Goal: Information Seeking & Learning: Learn about a topic

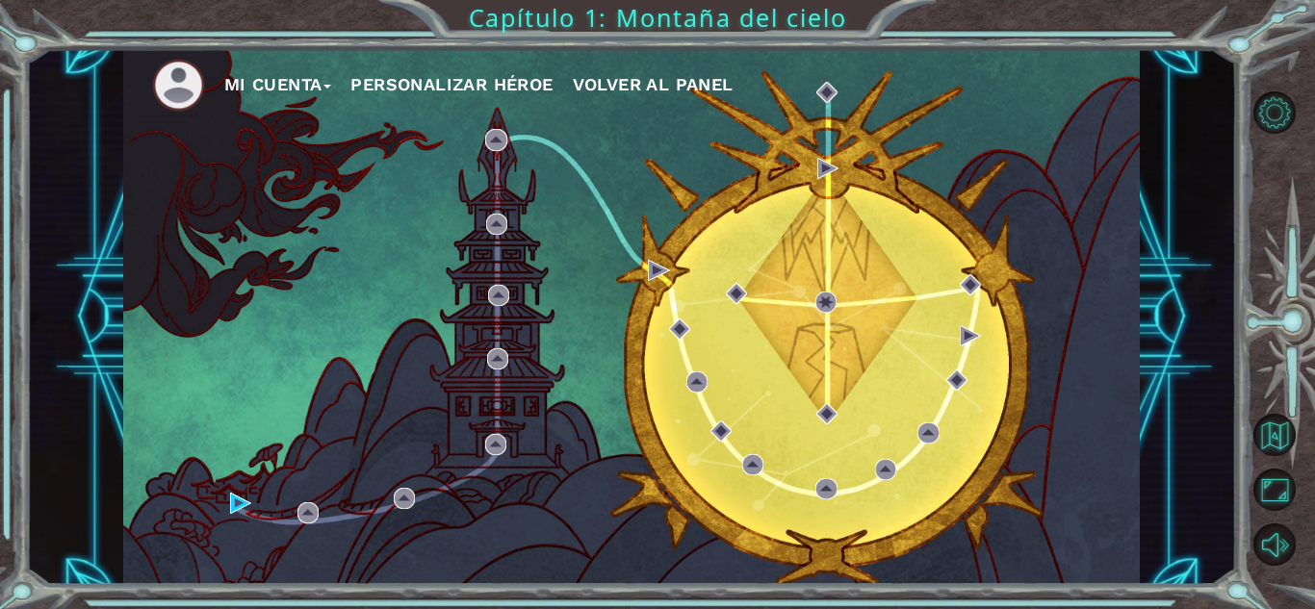
click at [1092, 132] on div "Mi Cuenta Personalizar héroe Volver al panel" at bounding box center [631, 317] width 1017 height 536
click at [512, 82] on button "Personalizar héroe" at bounding box center [451, 84] width 202 height 29
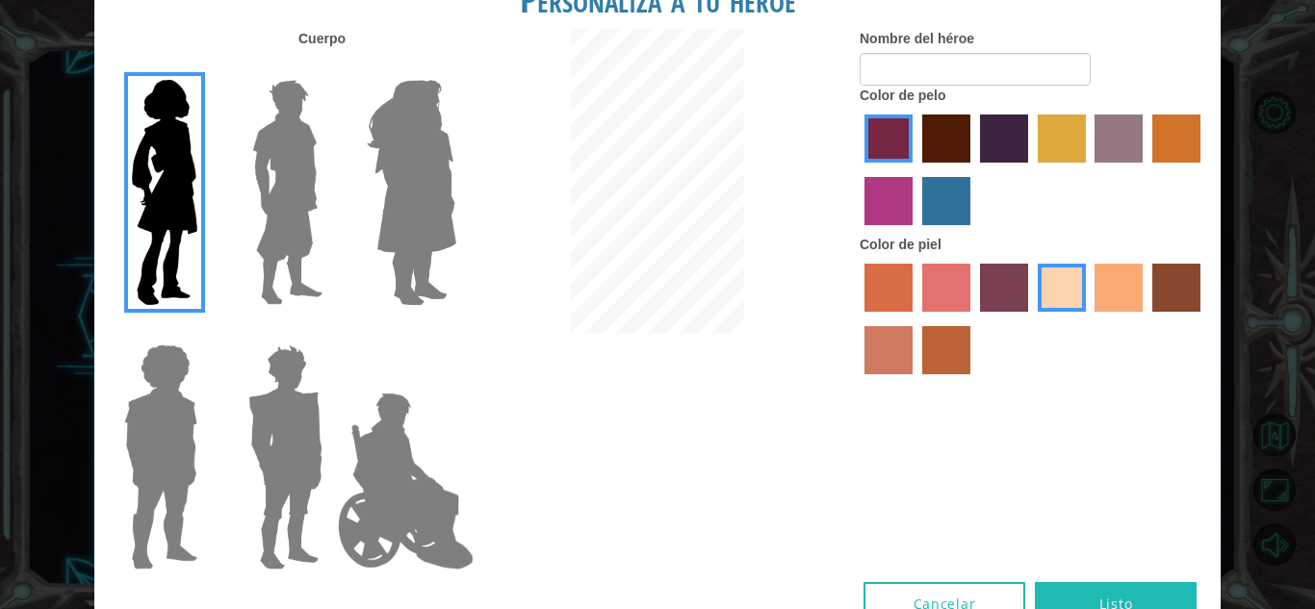
click at [315, 196] on img at bounding box center [288, 192] width 86 height 241
click at [330, 67] on input "Hero Lars" at bounding box center [330, 67] width 0 height 0
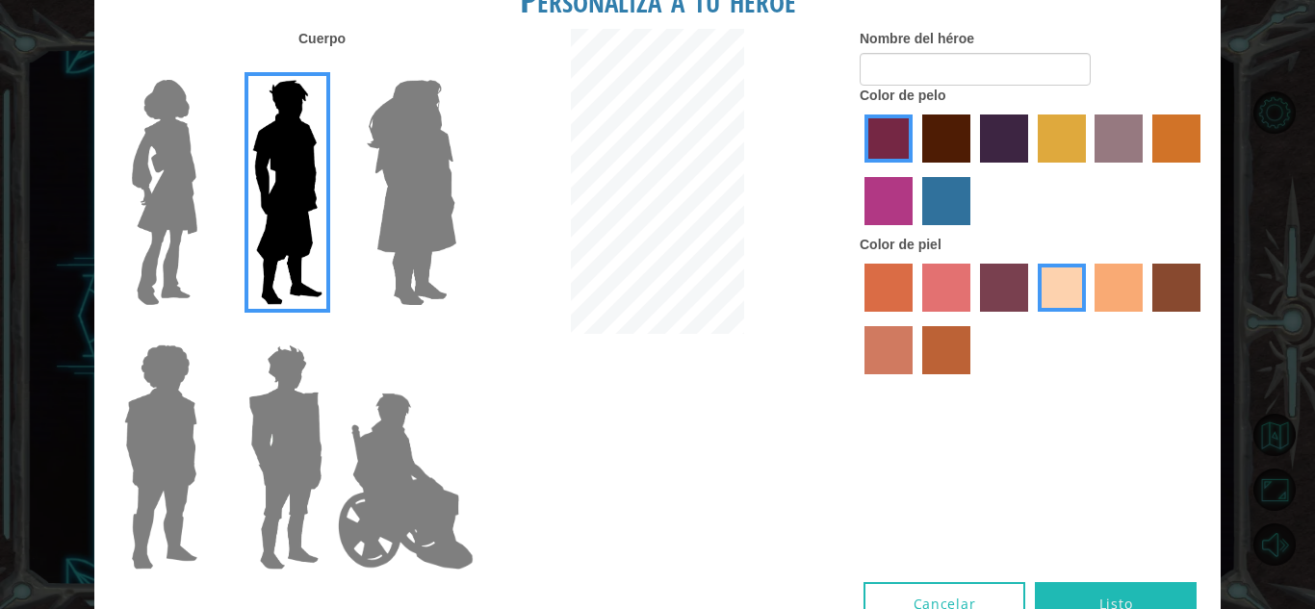
click at [394, 203] on img at bounding box center [411, 192] width 105 height 241
click at [455, 67] on input "Hero Amethyst" at bounding box center [455, 67] width 0 height 0
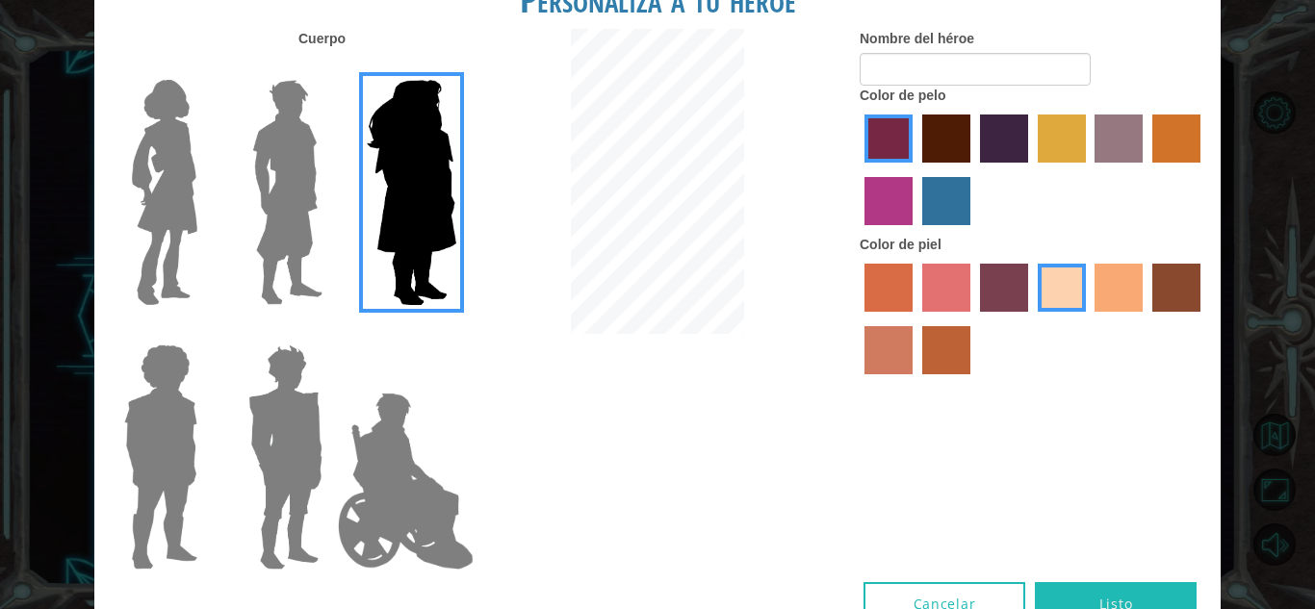
click at [399, 409] on img at bounding box center [405, 481] width 151 height 193
click at [455, 332] on input "Hero Jamie" at bounding box center [455, 332] width 0 height 0
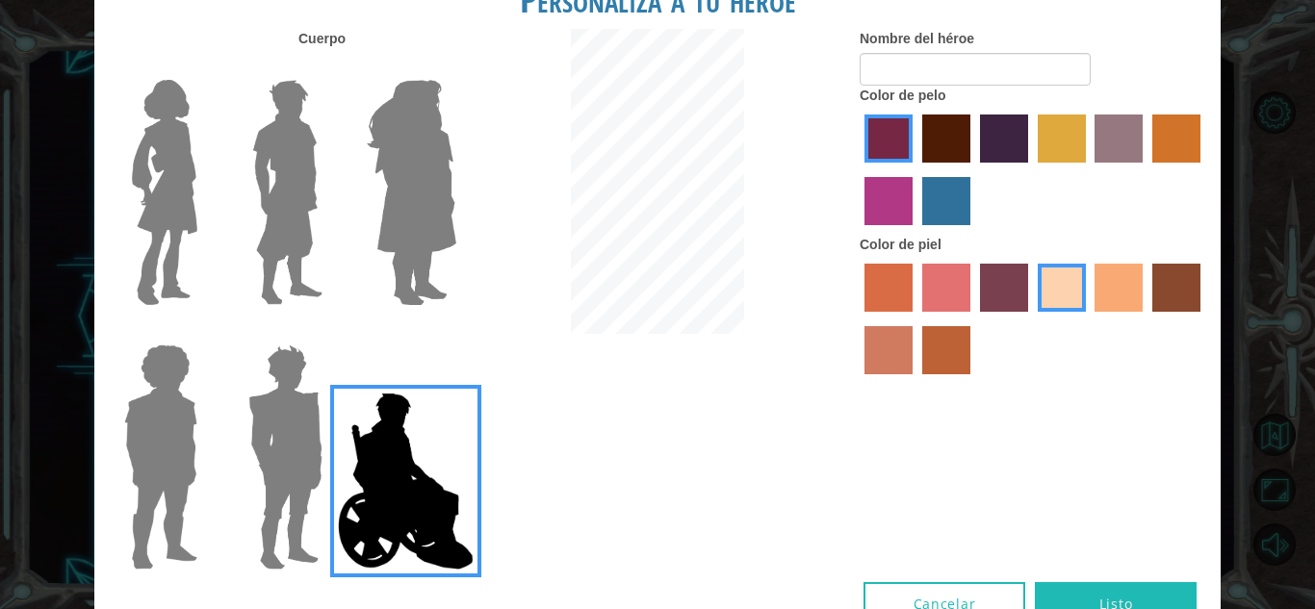
click at [313, 428] on img at bounding box center [286, 457] width 90 height 241
click at [330, 332] on input "Hero Garnet" at bounding box center [330, 332] width 0 height 0
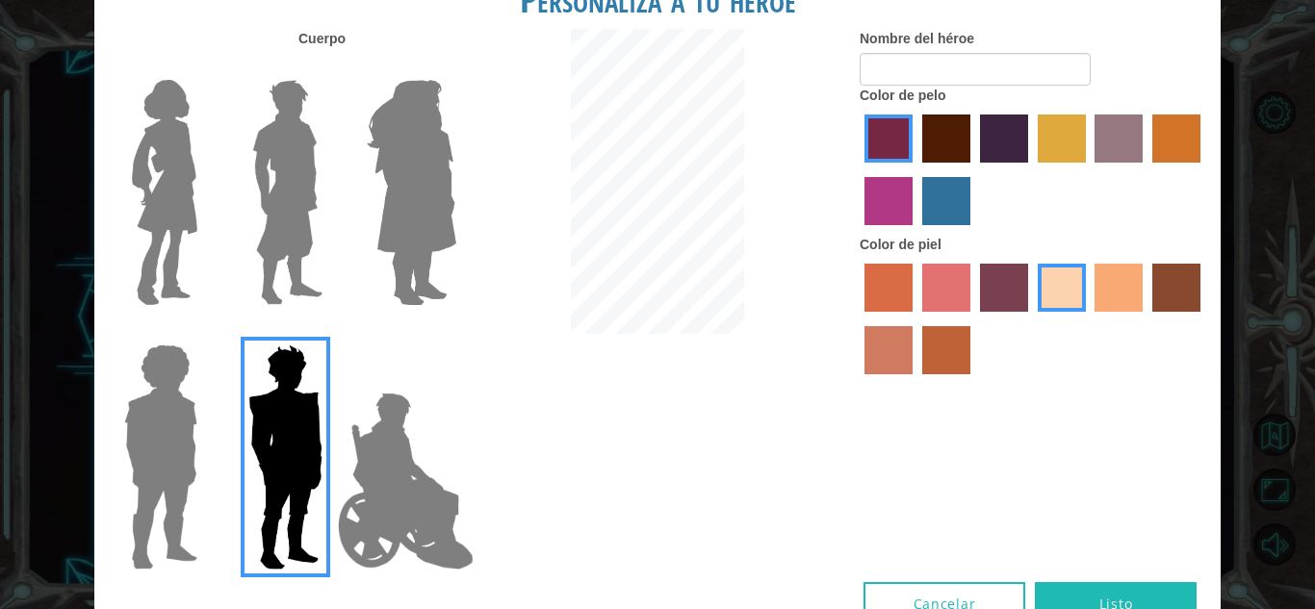
click at [196, 461] on img at bounding box center [160, 457] width 89 height 241
click at [205, 332] on input "Hero Steven" at bounding box center [205, 332] width 0 height 0
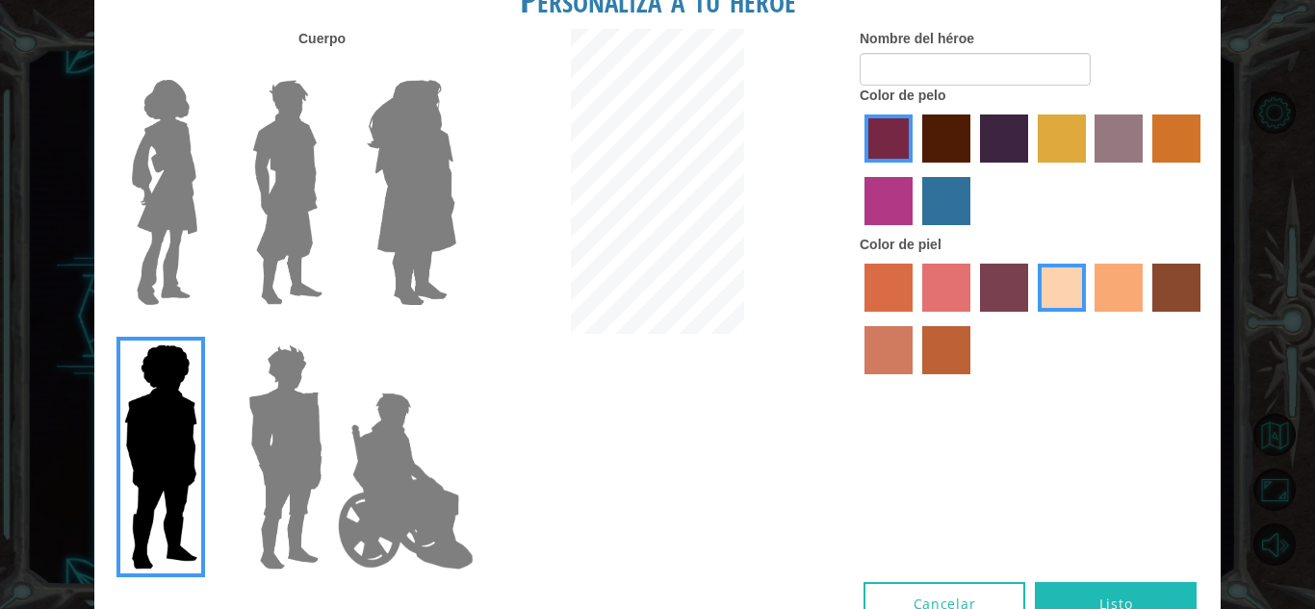
click at [274, 302] on img at bounding box center [288, 192] width 86 height 241
click at [330, 67] on input "Hero Lars" at bounding box center [330, 67] width 0 height 0
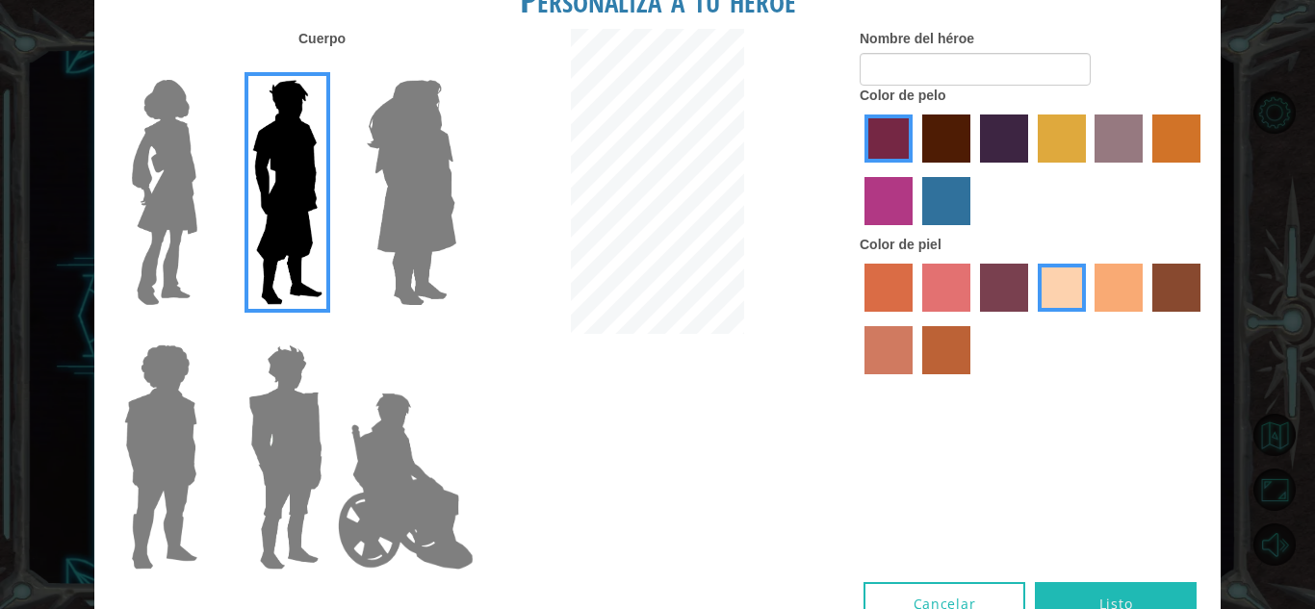
click at [939, 152] on label "maroon hair color" at bounding box center [946, 139] width 48 height 48
click at [916, 169] on input "maroon hair color" at bounding box center [916, 169] width 0 height 0
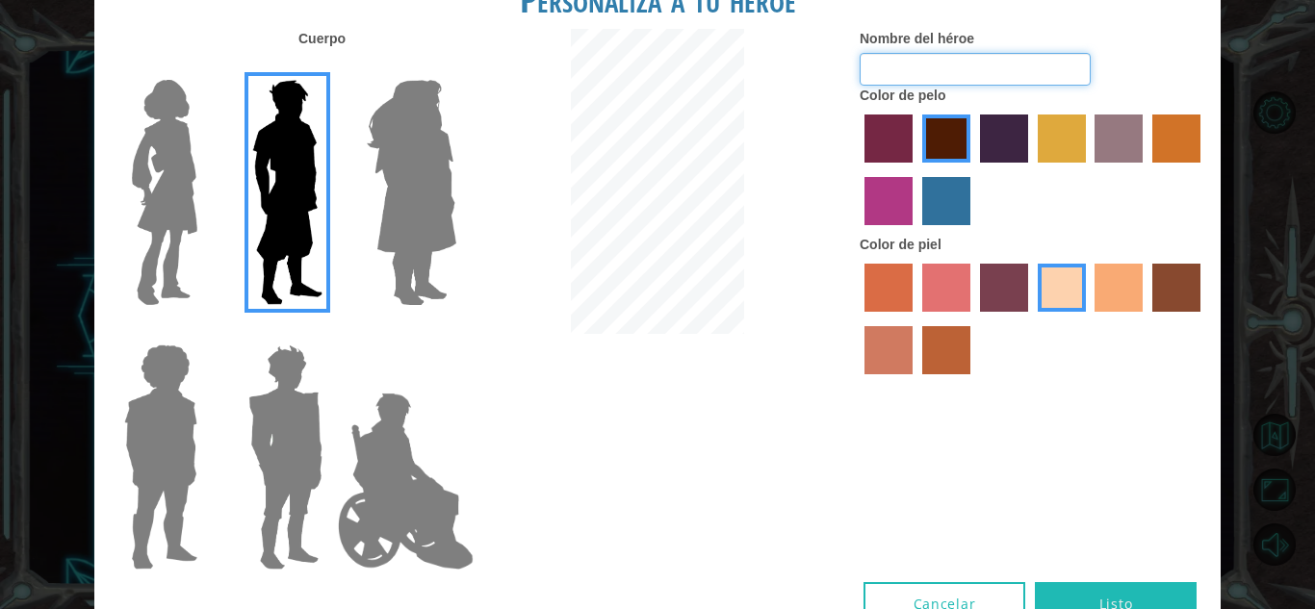
click at [916, 70] on input "Nombre del héroe" at bounding box center [975, 69] width 231 height 33
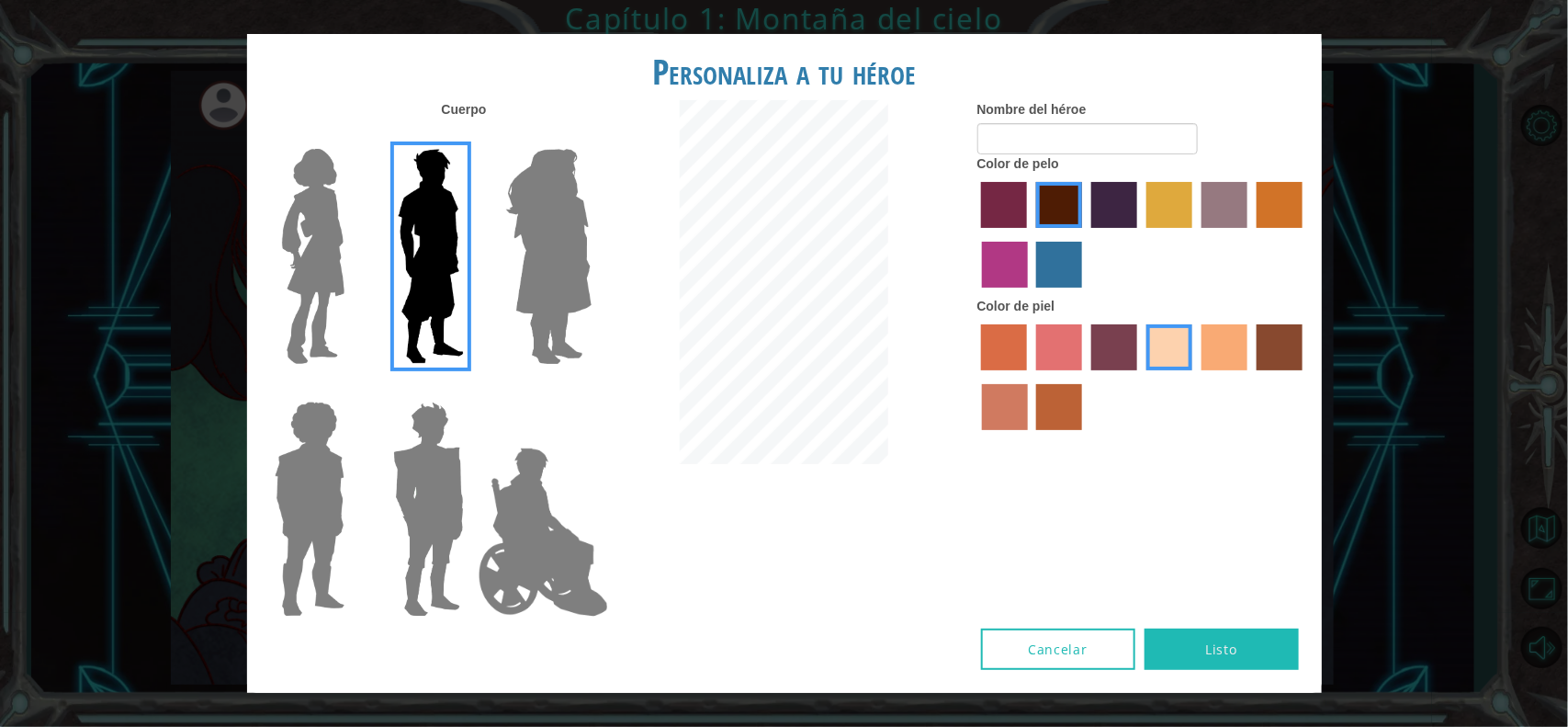
click at [1048, 277] on label "lachmara hair color" at bounding box center [1059, 264] width 46 height 46
click at [1030, 294] on input "lachmara hair color" at bounding box center [1030, 294] width 0 height 0
click at [993, 285] on label "medium red violet hair color" at bounding box center [1004, 264] width 46 height 46
click at [1253, 235] on input "medium red violet hair color" at bounding box center [1305, 235] width 0 height 0
click at [999, 213] on label "paprika hair color" at bounding box center [1003, 205] width 46 height 46
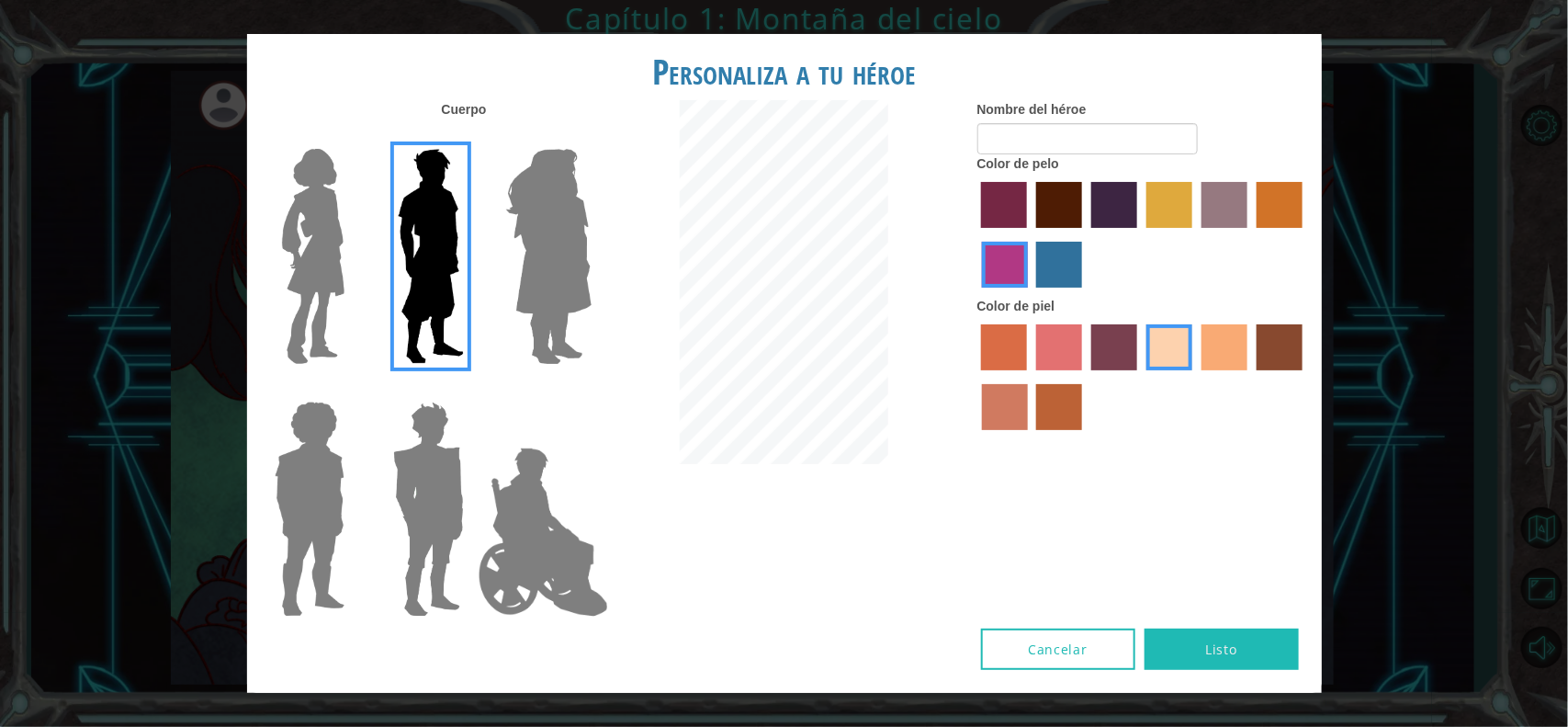
click at [975, 235] on input "paprika hair color" at bounding box center [975, 235] width 0 height 0
click at [1079, 208] on label "maroon hair color" at bounding box center [1059, 205] width 46 height 46
click at [1029, 235] on input "maroon hair color" at bounding box center [1029, 235] width 0 height 0
click at [1118, 139] on input "Nombre del héroe" at bounding box center [1086, 138] width 220 height 31
type input "a"
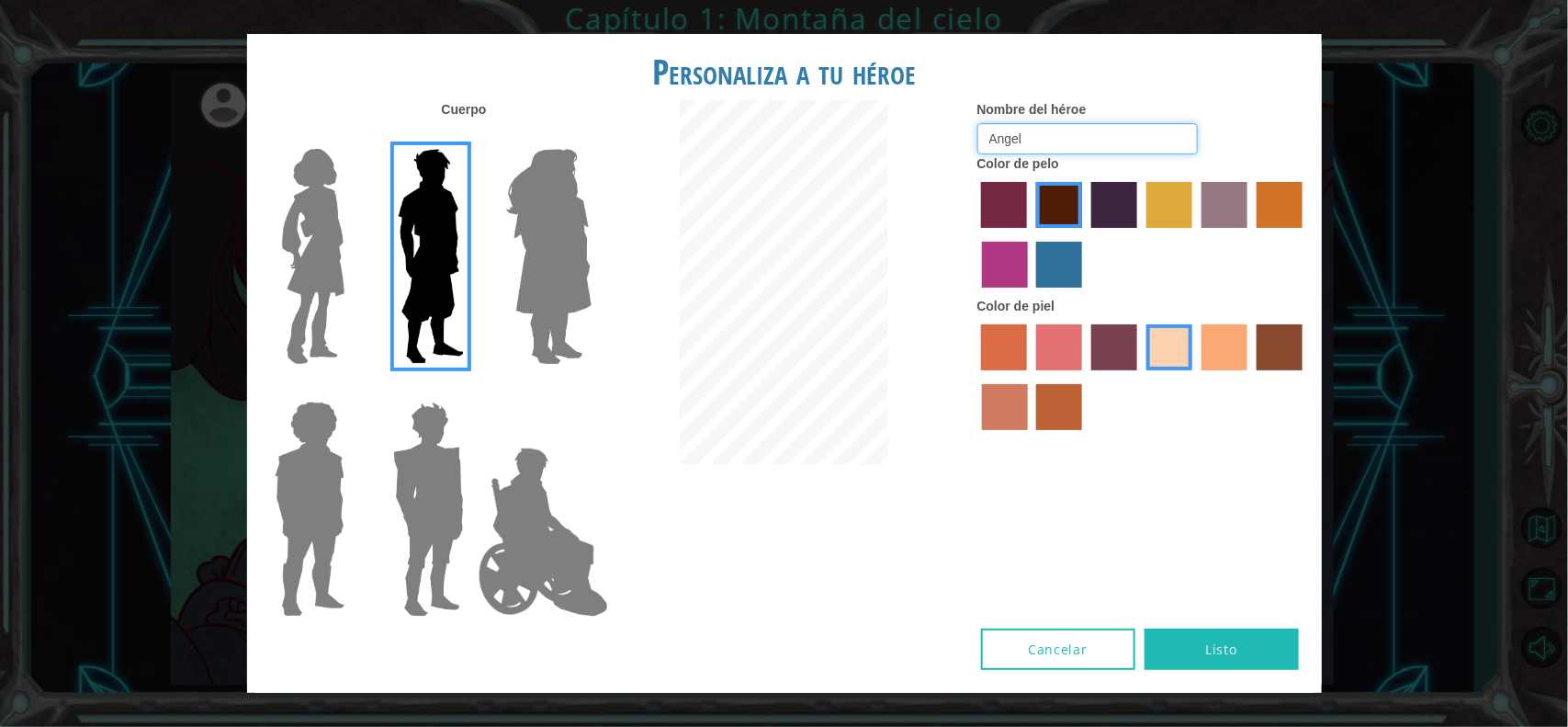
type input "Angel"
click at [1238, 580] on button "Listo" at bounding box center [1222, 649] width 155 height 41
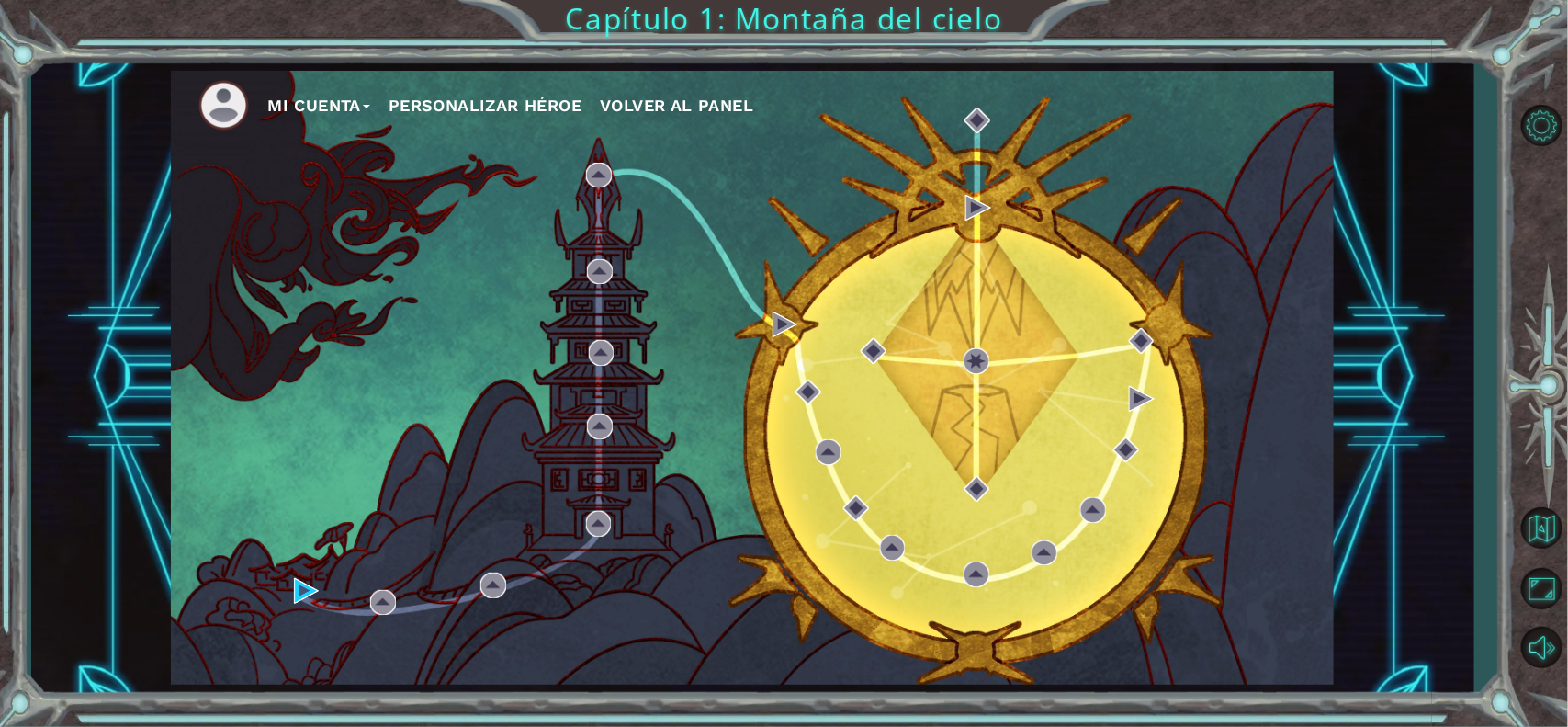
click at [457, 124] on ul "Mi Cuenta Personalizar héroe Volver al panel" at bounding box center [766, 105] width 1135 height 51
click at [496, 107] on button "Personalizar héroe" at bounding box center [485, 105] width 193 height 28
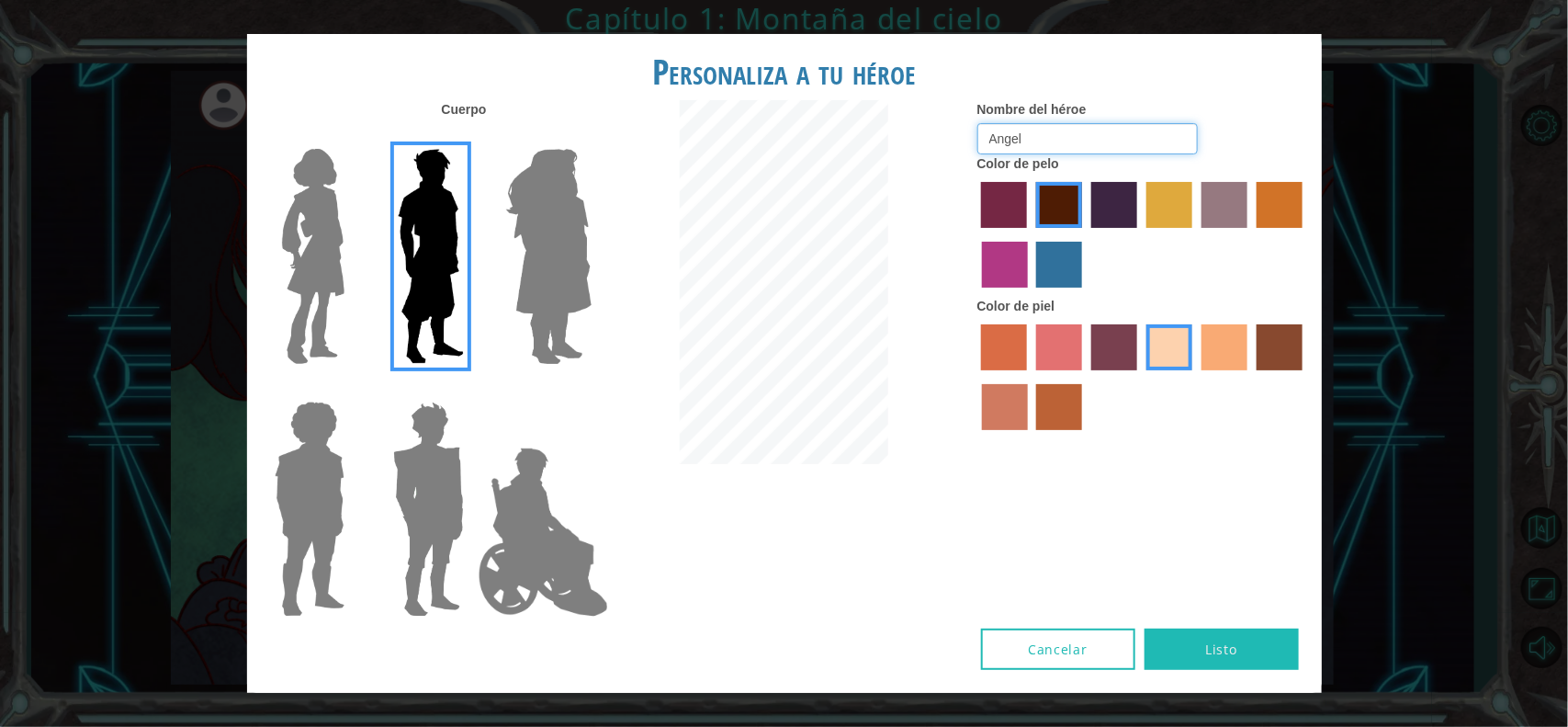
drag, startPoint x: 1049, startPoint y: 125, endPoint x: 894, endPoint y: 145, distance: 156.3
click at [894, 145] on div "Cuerpo Nombre del héroe [PERSON_NAME] Color de pelo Color [PERSON_NAME]" at bounding box center [784, 364] width 1074 height 529
type input "Reyhrock"
click at [1196, 580] on button "Listo" at bounding box center [1222, 649] width 155 height 41
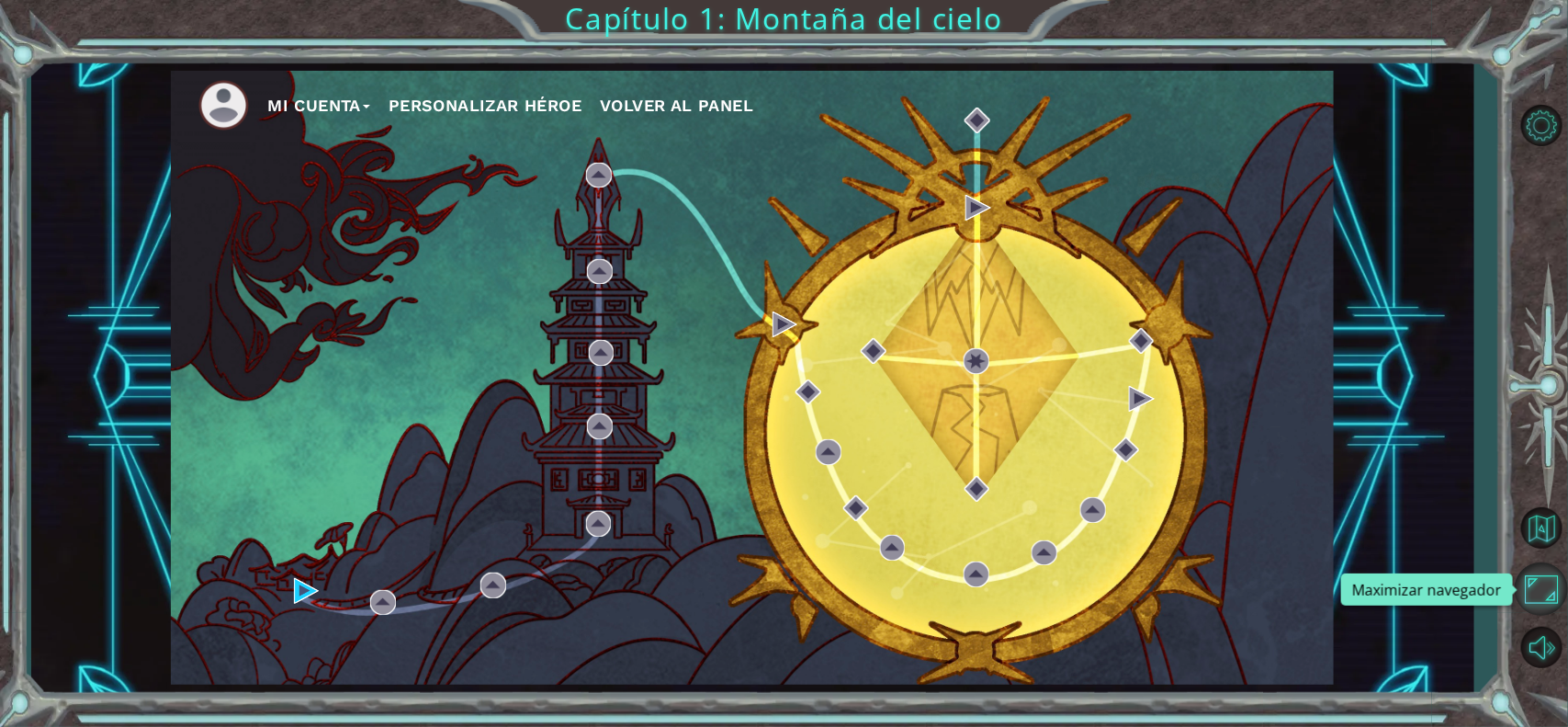
click at [1253, 580] on button "Maximizar navegador" at bounding box center [1541, 589] width 53 height 53
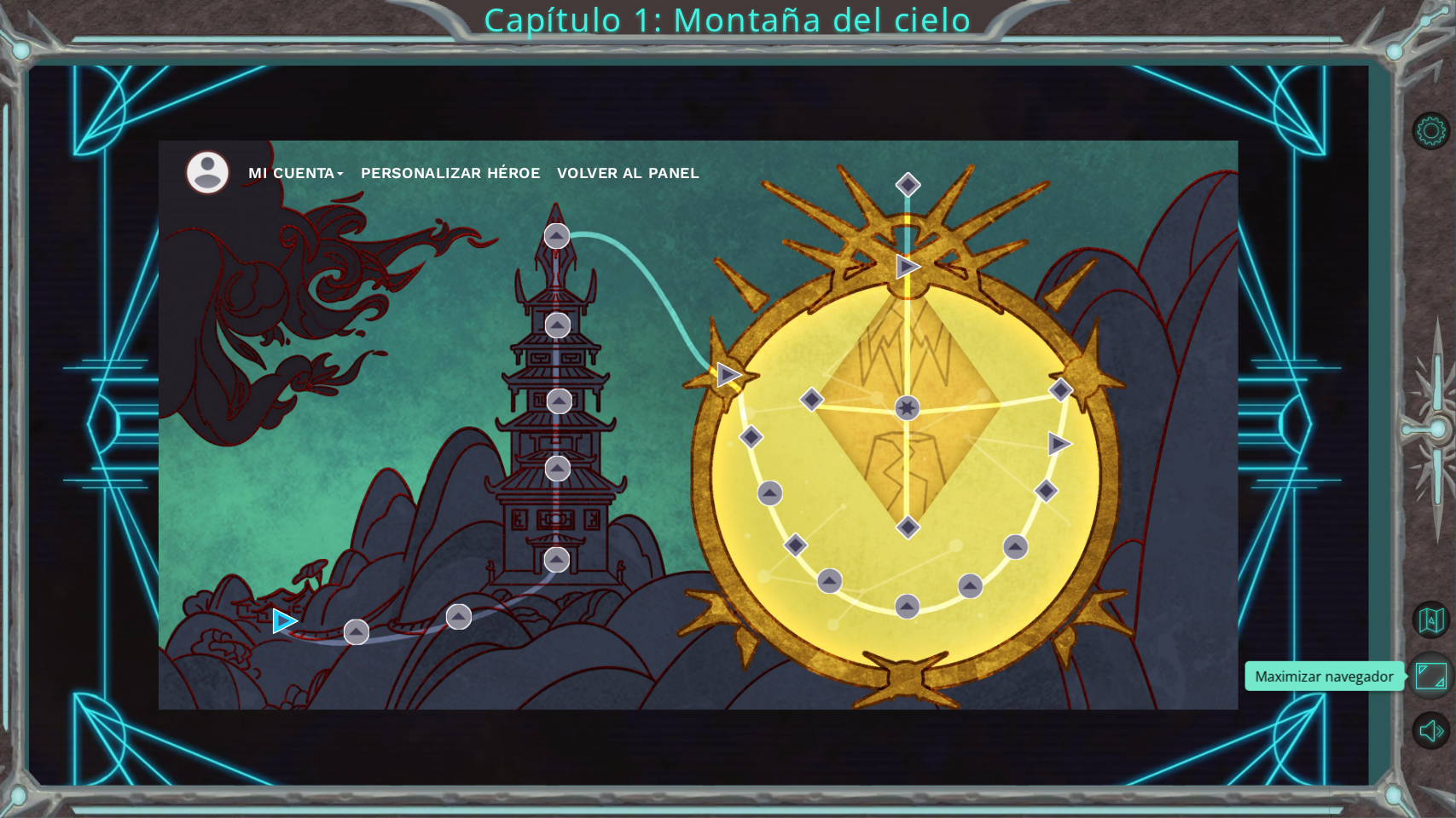
click at [1164, 538] on button "Maximizar navegador" at bounding box center [1431, 676] width 50 height 50
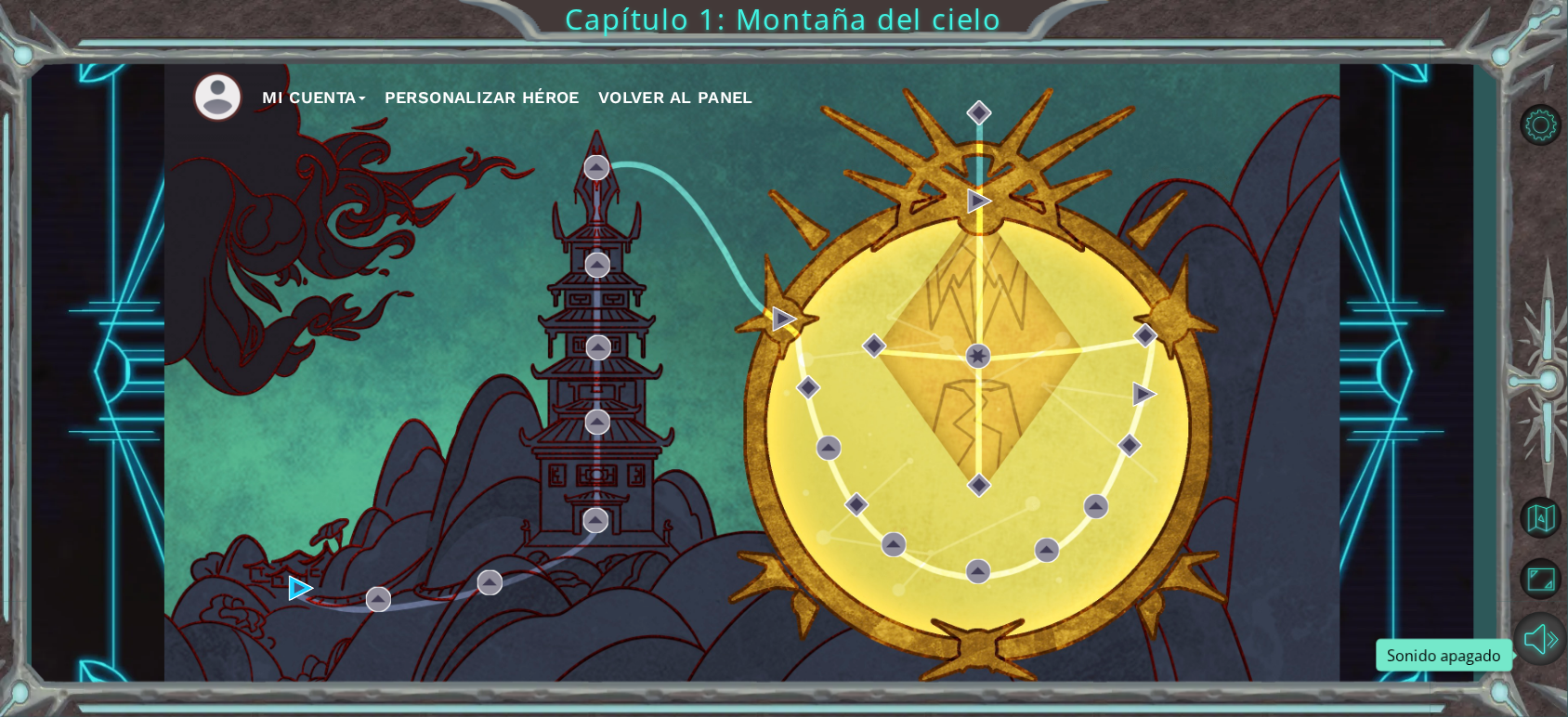
click at [1268, 587] on button "Sonido apagado" at bounding box center [1541, 639] width 54 height 54
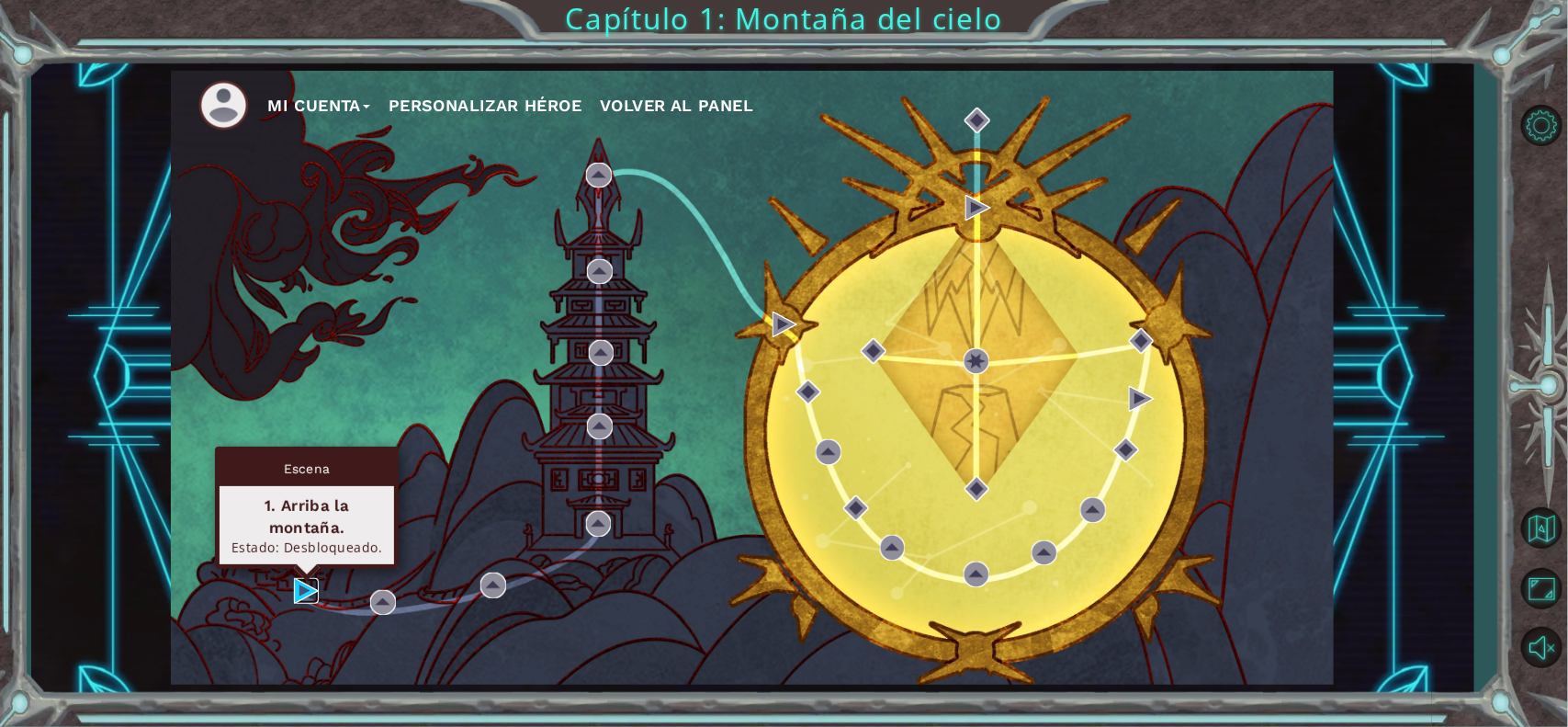
click at [297, 580] on img at bounding box center [306, 591] width 26 height 26
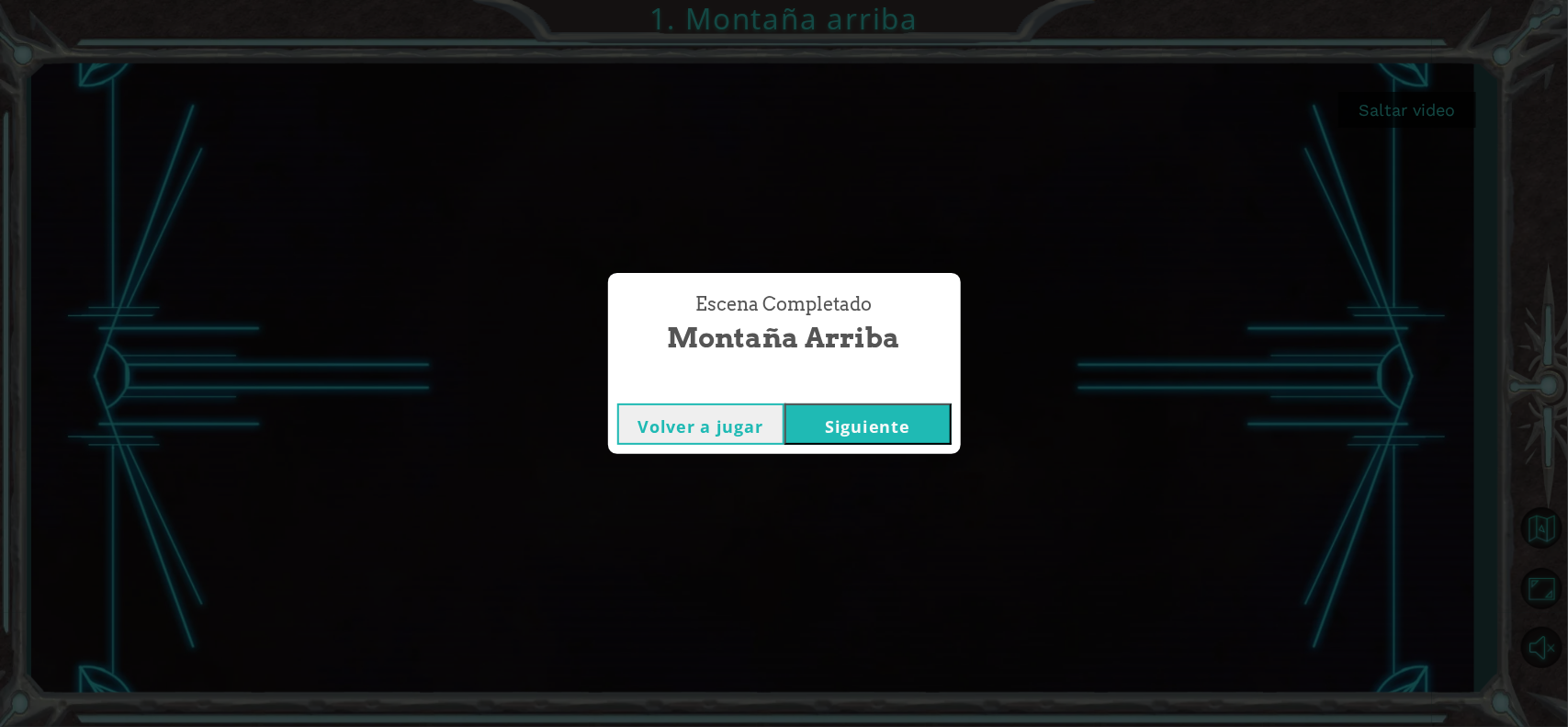
click at [907, 430] on button "Siguiente" at bounding box center [867, 424] width 167 height 41
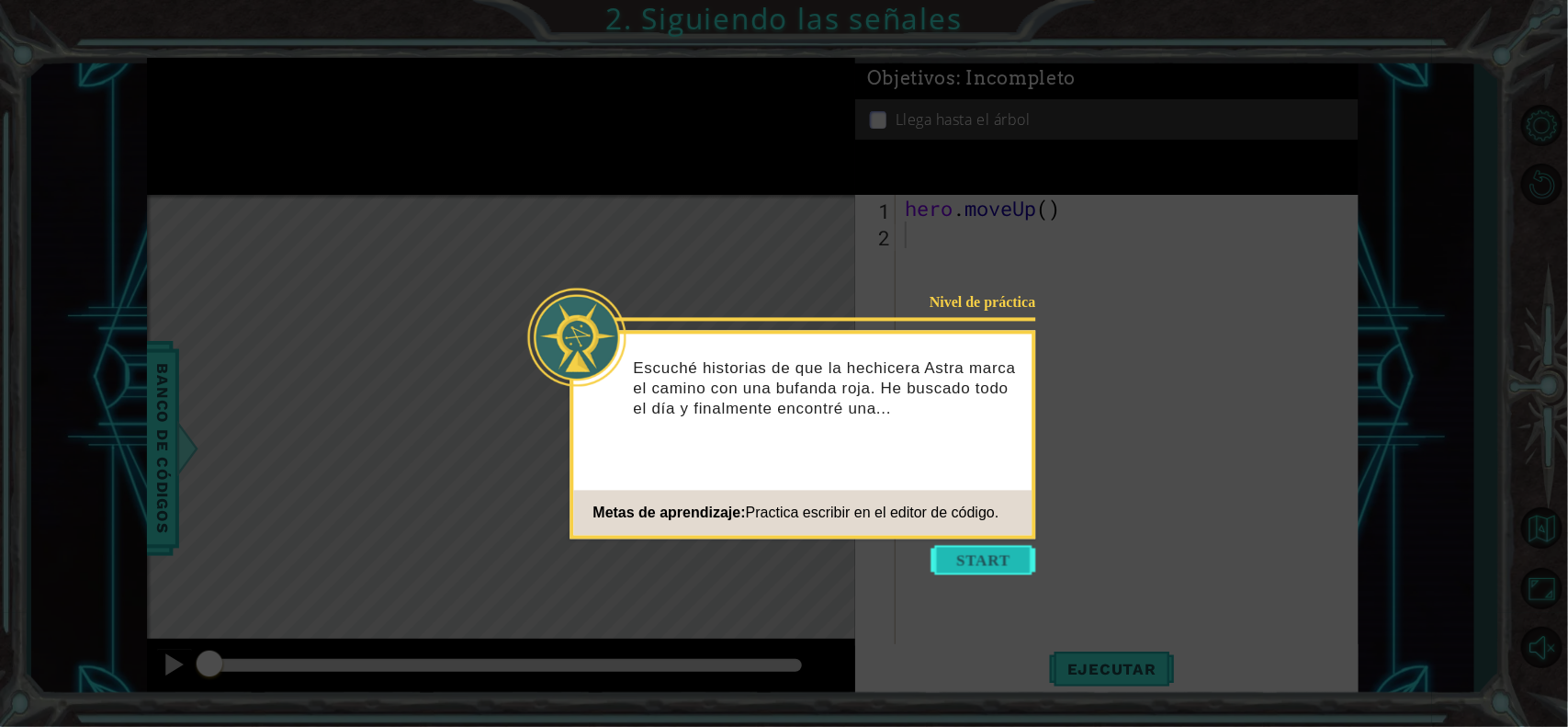
click at [1021, 558] on button "Start" at bounding box center [983, 560] width 105 height 30
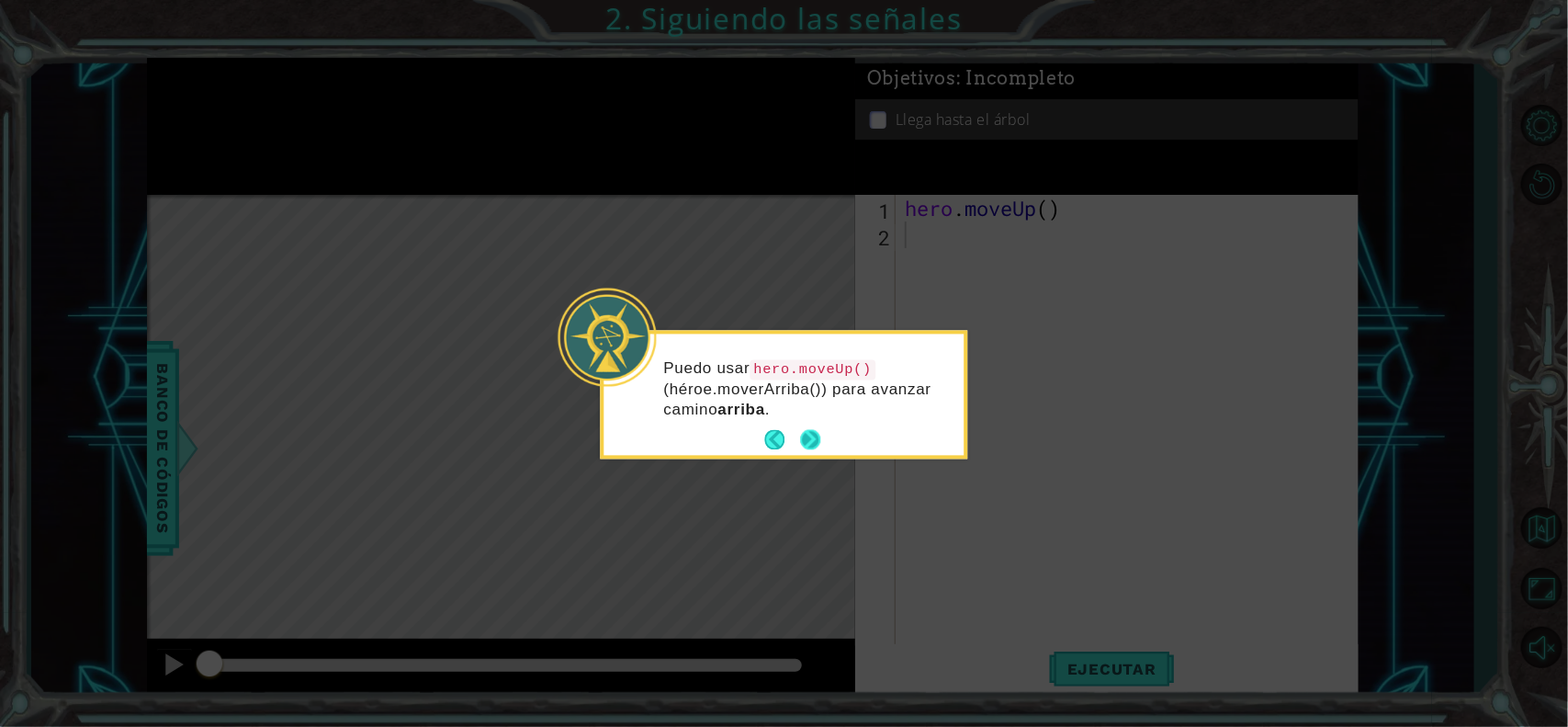
click at [814, 441] on button "Next" at bounding box center [810, 440] width 20 height 20
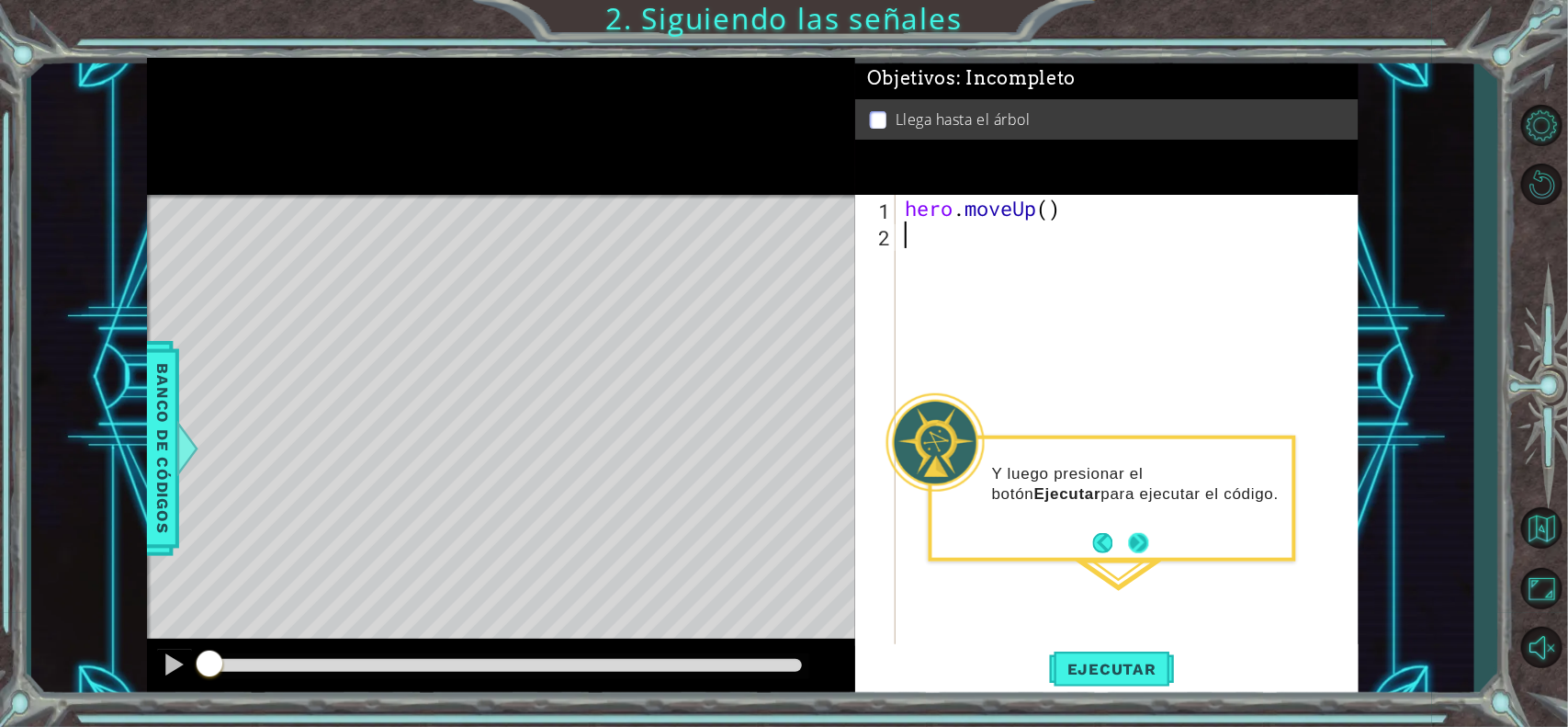
click at [1136, 544] on button "Next" at bounding box center [1139, 543] width 34 height 34
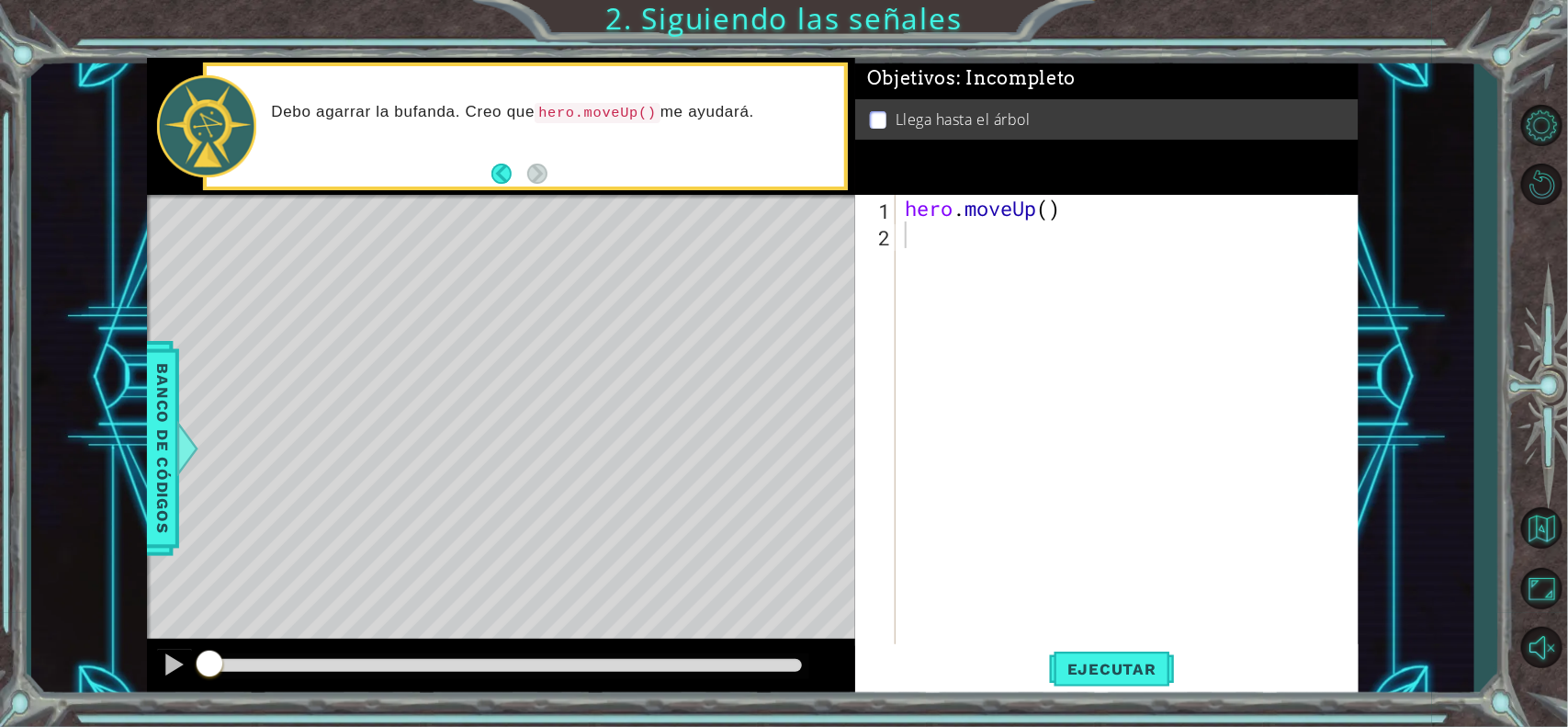
click at [499, 185] on footer at bounding box center [519, 174] width 56 height 28
click at [506, 177] on button "Back" at bounding box center [509, 173] width 36 height 20
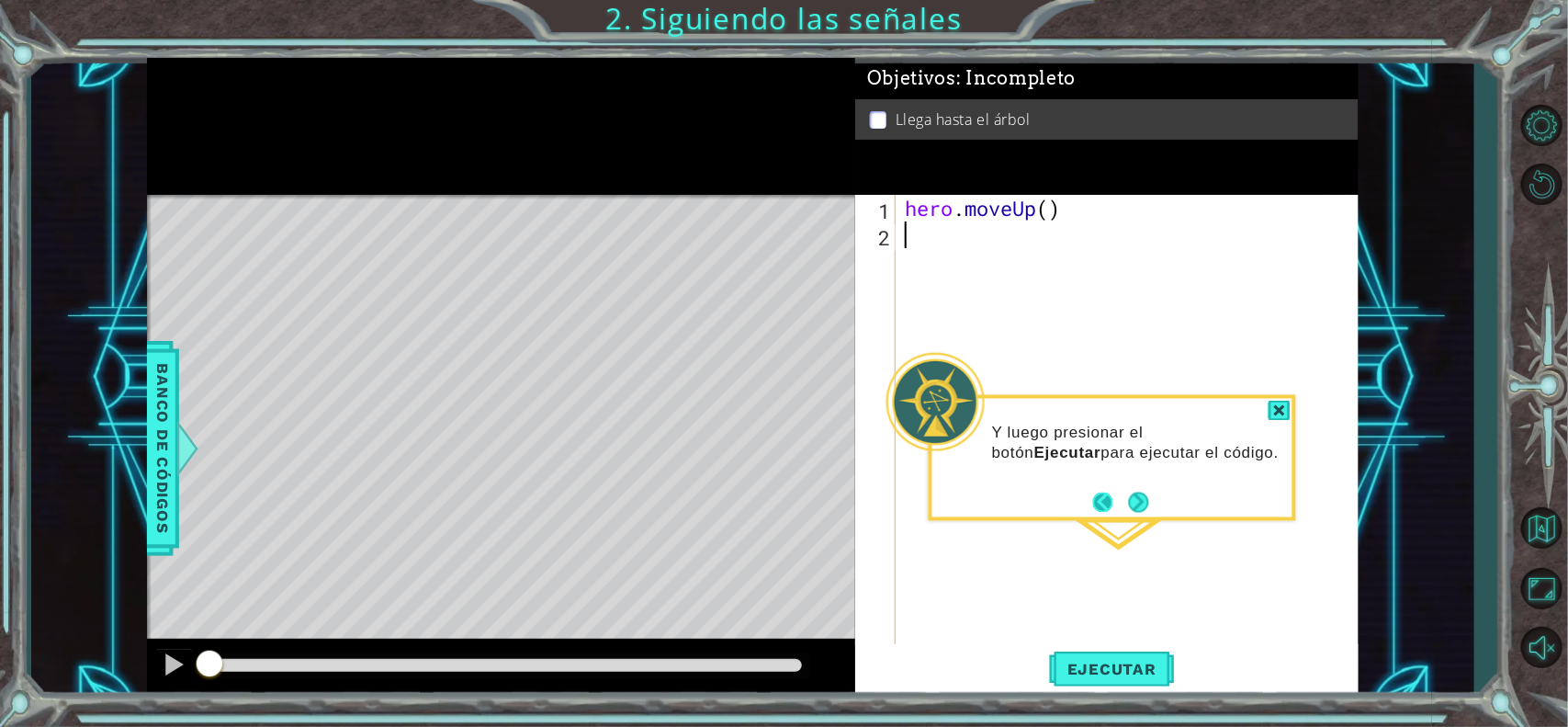
click at [1104, 504] on button "Back" at bounding box center [1111, 501] width 36 height 20
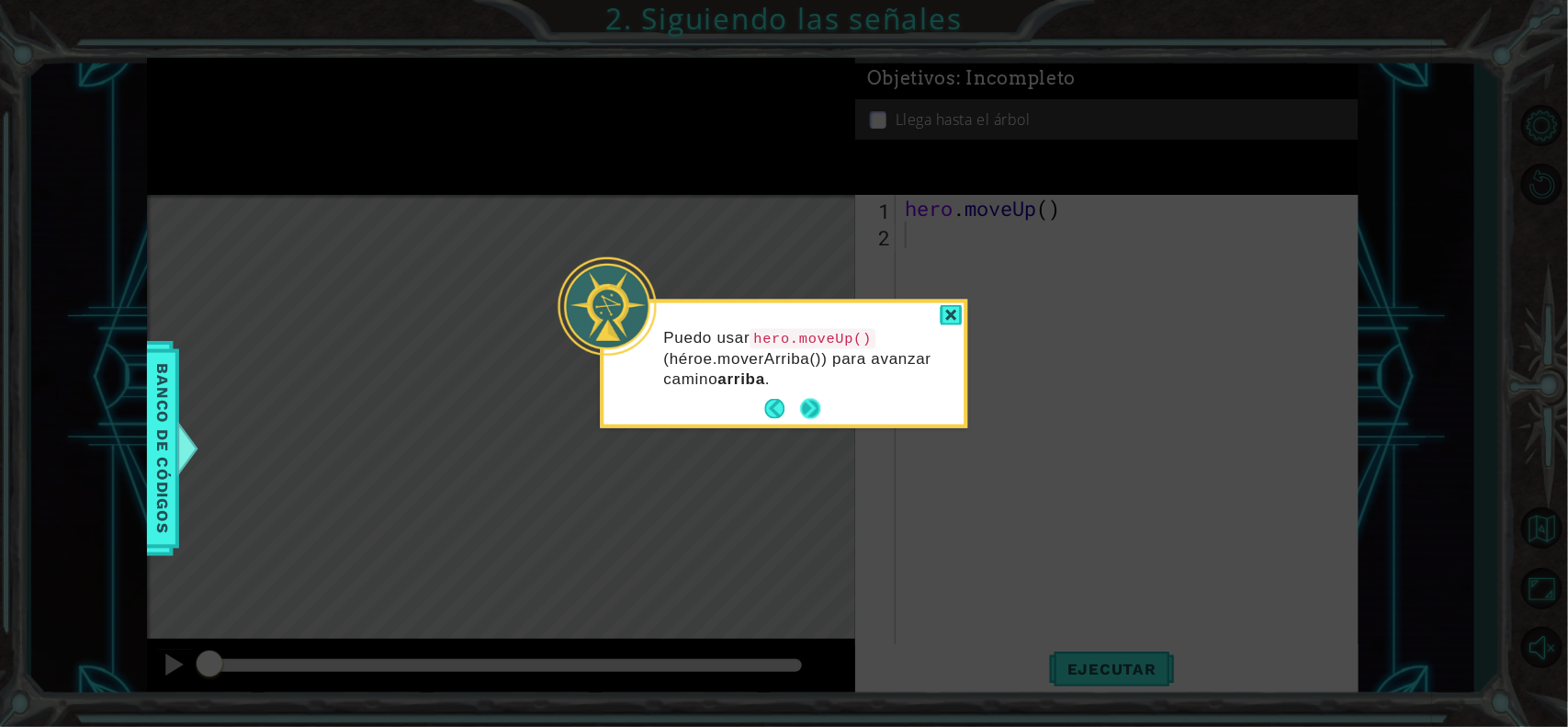
click at [806, 406] on button "Next" at bounding box center [811, 409] width 27 height 27
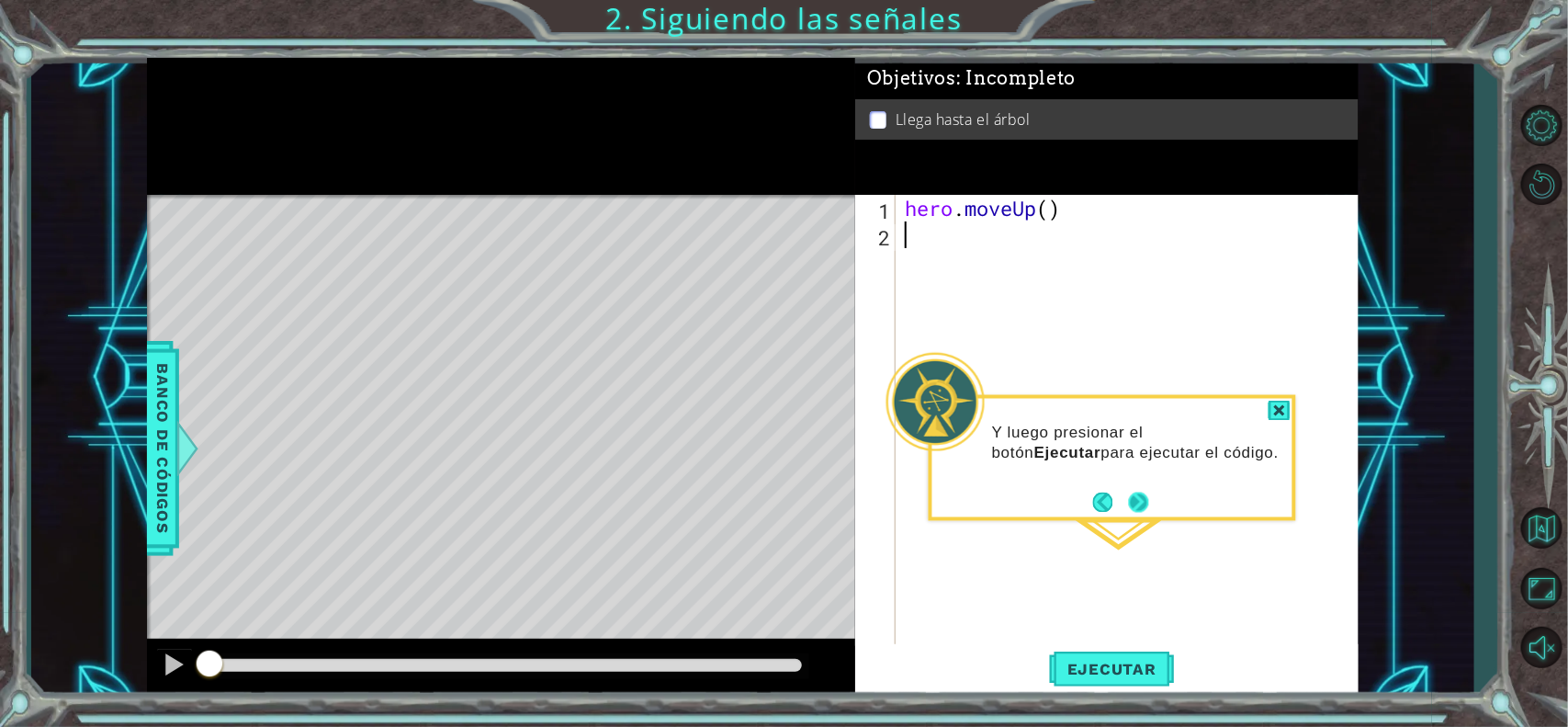
click at [1144, 507] on button "Next" at bounding box center [1138, 501] width 26 height 26
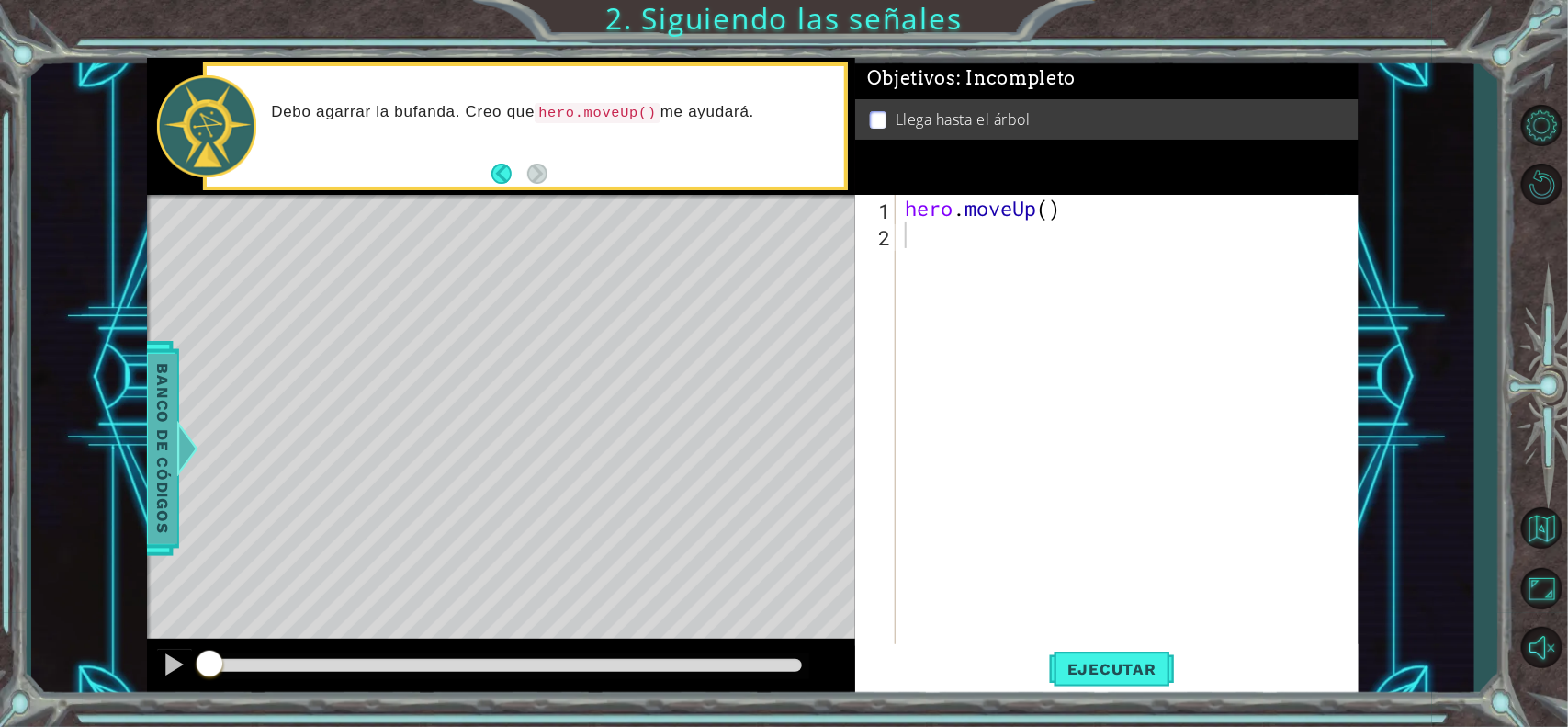
click at [161, 409] on span "Banco de códigos" at bounding box center [162, 447] width 30 height 190
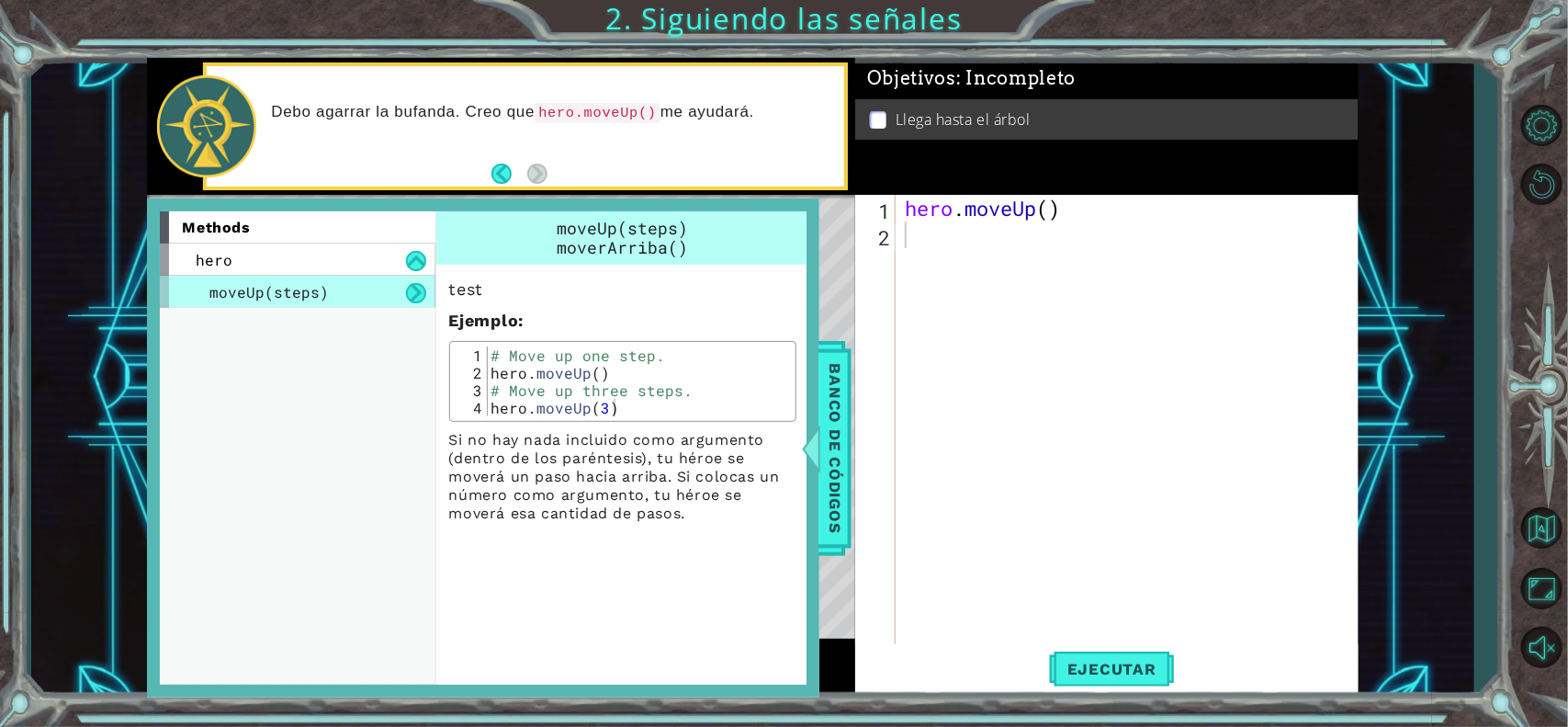
click at [286, 291] on span "moveUp(steps)" at bounding box center [269, 292] width 119 height 19
click at [838, 408] on span "Banco de códigos" at bounding box center [835, 447] width 30 height 190
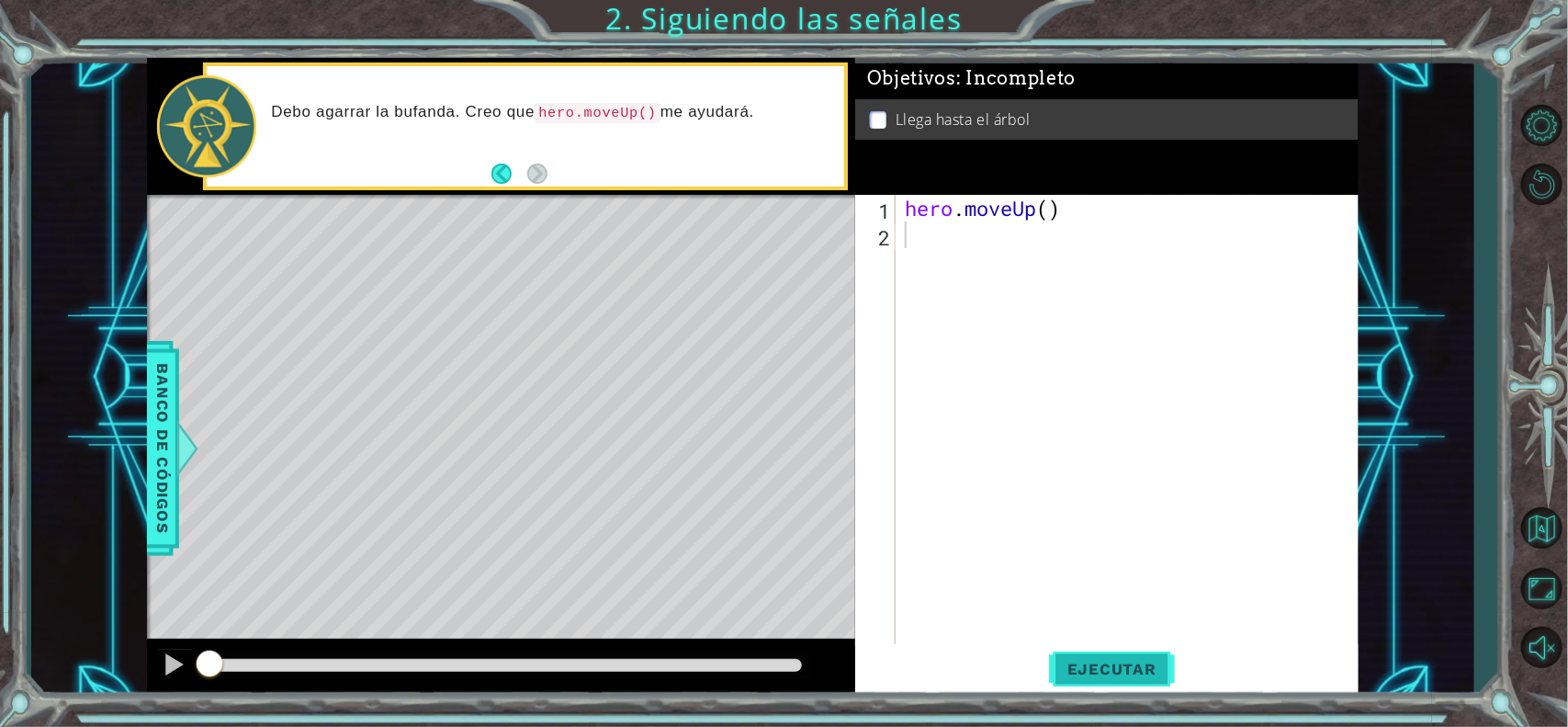
click at [1082, 580] on span "Ejecutar" at bounding box center [1112, 668] width 126 height 18
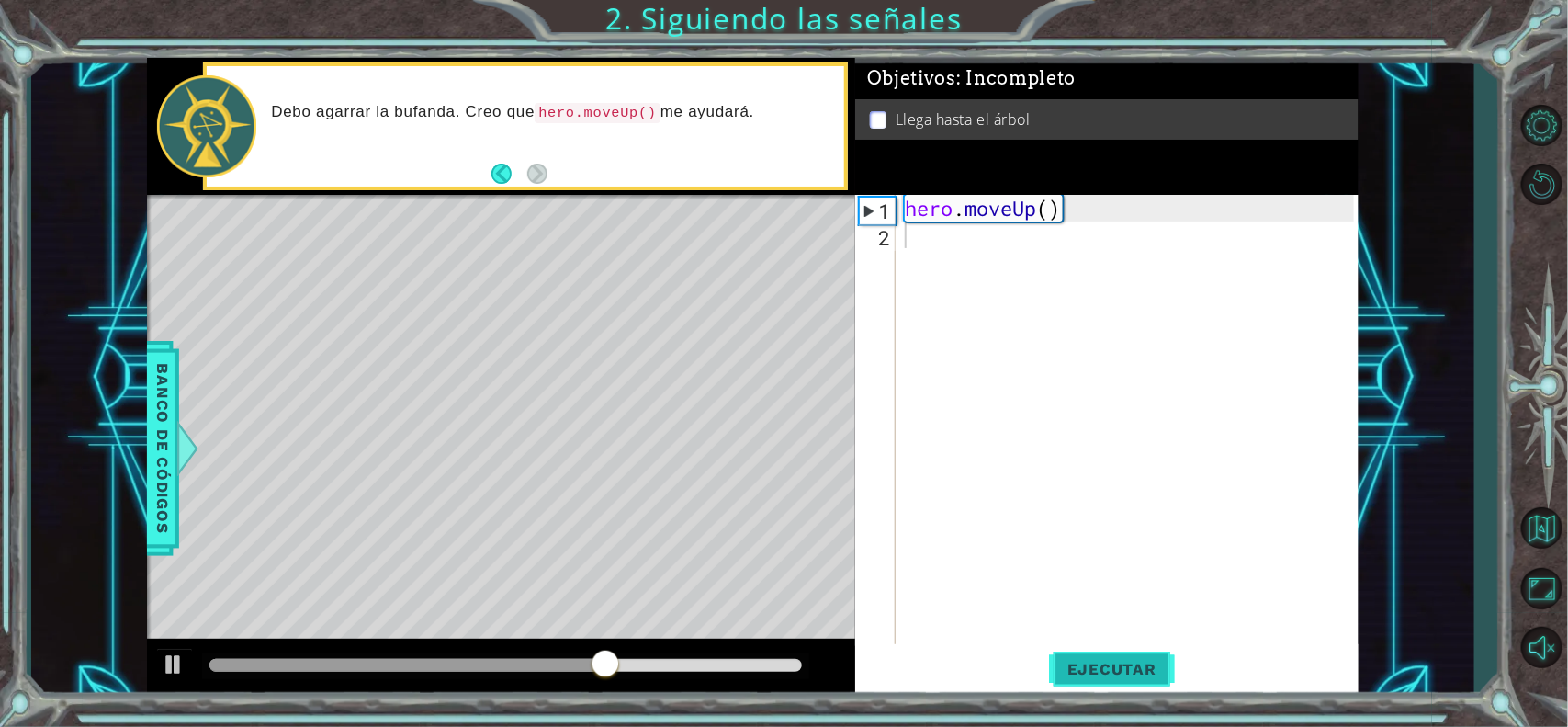
click at [1148, 580] on span "Ejecutar" at bounding box center [1112, 668] width 126 height 18
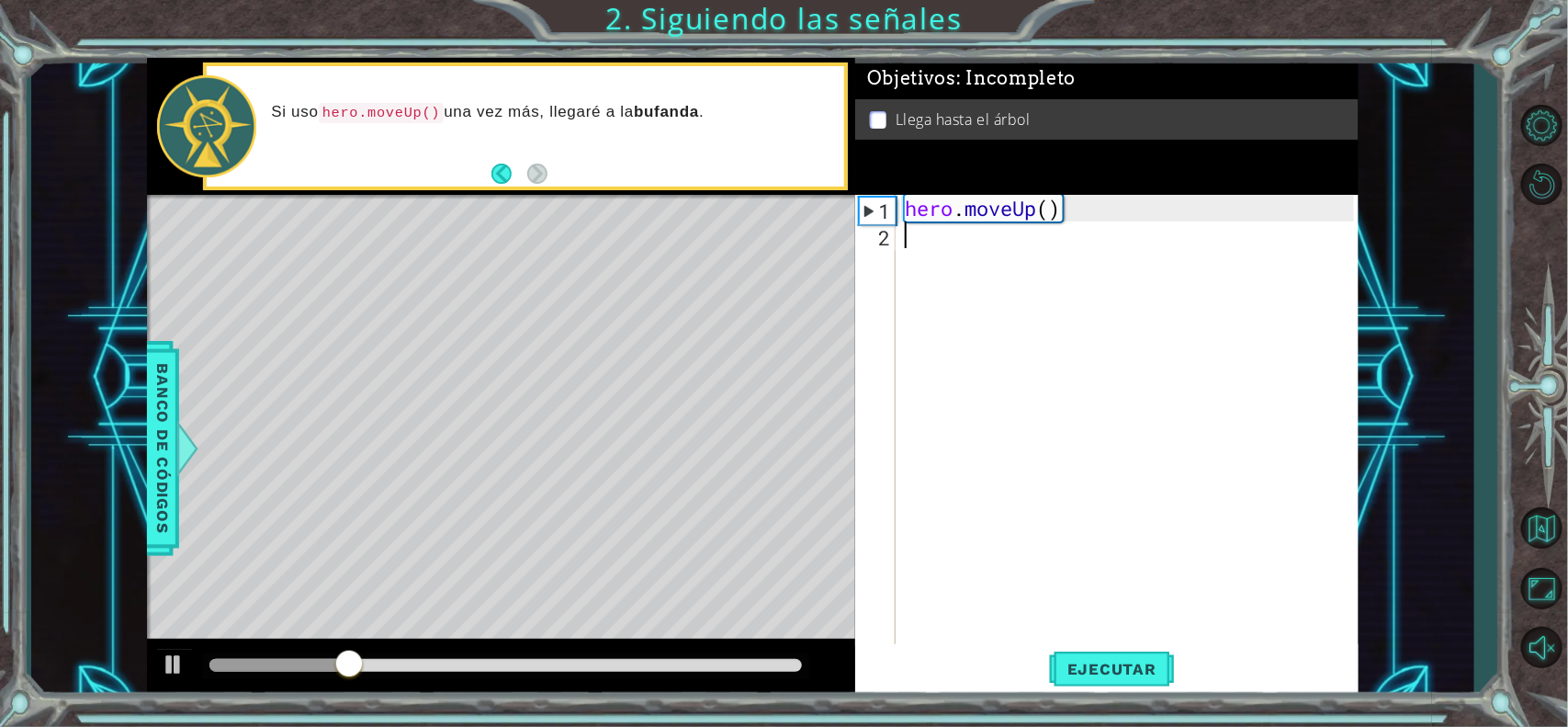
click at [879, 235] on div "2" at bounding box center [877, 238] width 37 height 27
click at [918, 233] on div "hero . moveUp ( )" at bounding box center [1132, 447] width 462 height 507
click at [928, 235] on div "hero . moveUp ( )" at bounding box center [1132, 447] width 462 height 507
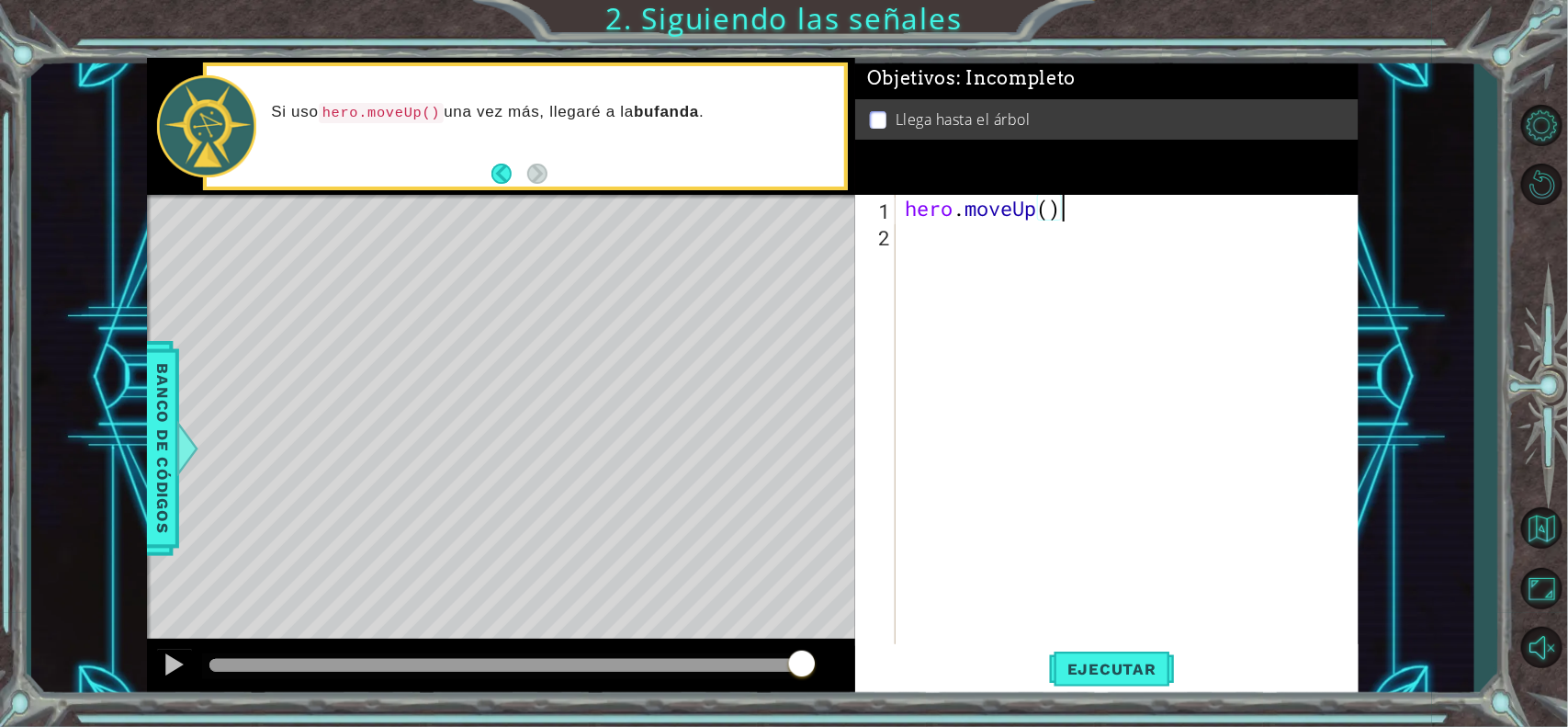
scroll to position [0, 6]
type textarea "hero.moveUp()"
click at [764, 309] on div "Level Map" at bounding box center [571, 465] width 849 height 541
click at [1124, 580] on span "Ejecutar" at bounding box center [1112, 668] width 126 height 18
click at [877, 241] on div "2" at bounding box center [877, 238] width 37 height 27
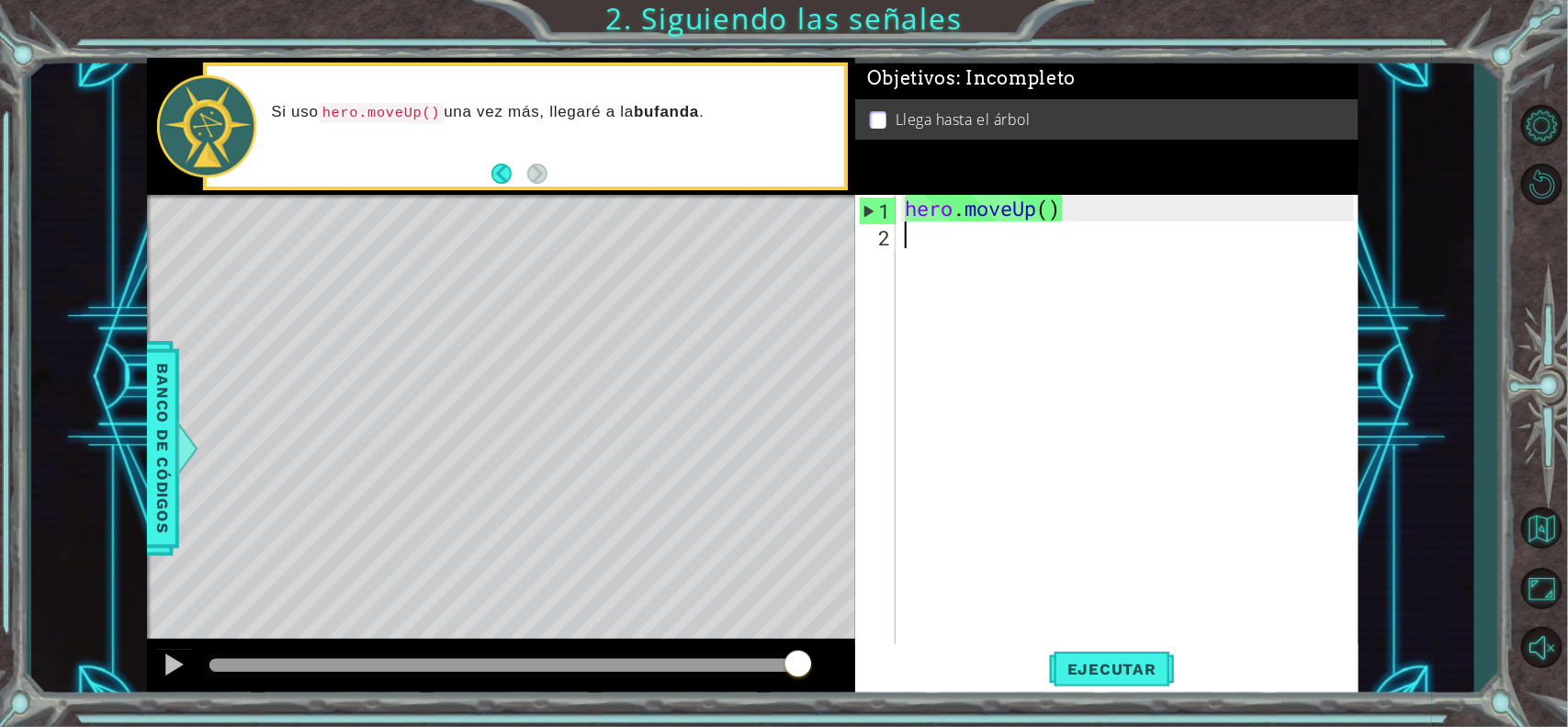
scroll to position [0, 0]
click at [944, 253] on div "hero . moveUp ( )" at bounding box center [1132, 447] width 462 height 507
click at [930, 273] on div "hero . moveUp ( )" at bounding box center [1132, 447] width 462 height 507
click at [967, 221] on div "hero . moveUp ( )" at bounding box center [1132, 447] width 462 height 507
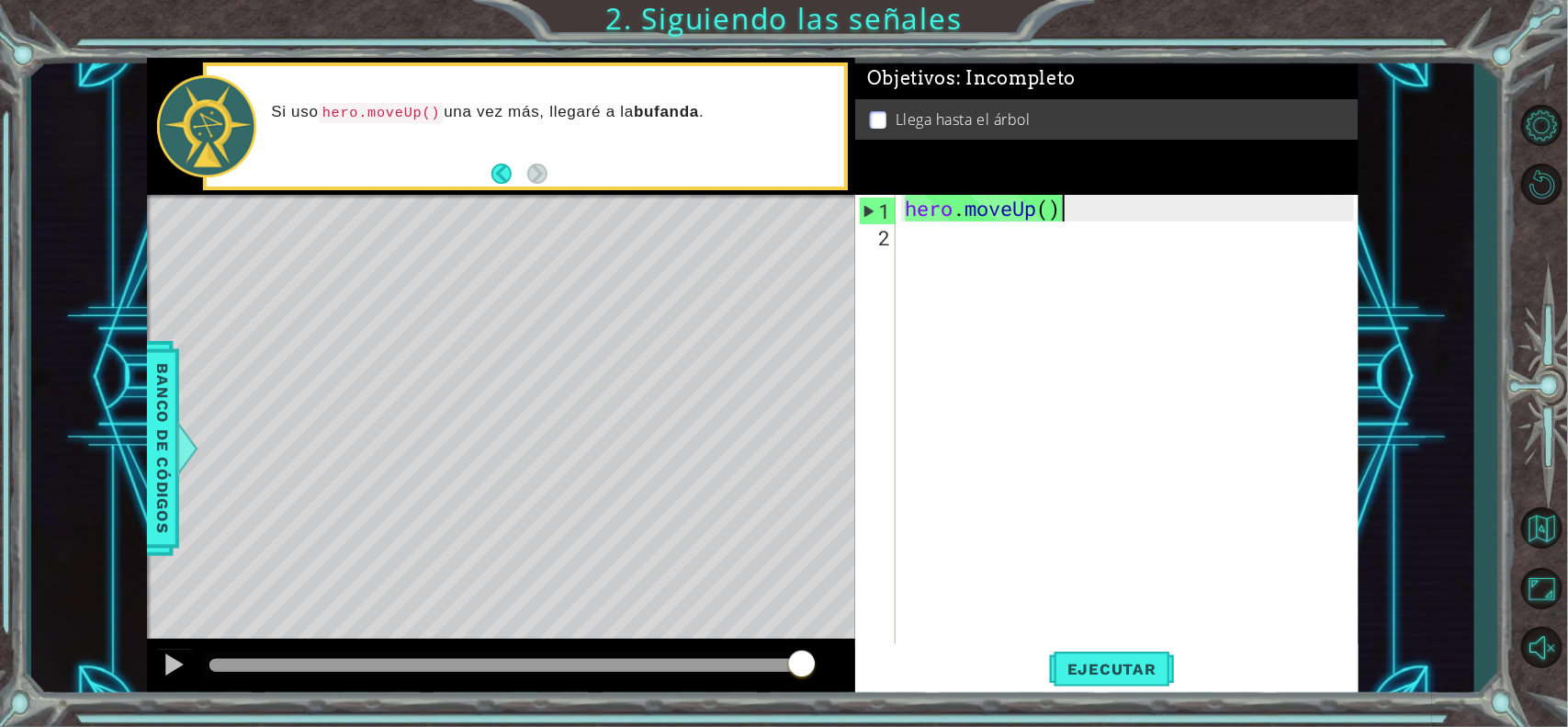
click at [1088, 218] on div "hero . moveUp ( )" at bounding box center [1132, 447] width 462 height 507
type textarea "hero.moveUp("
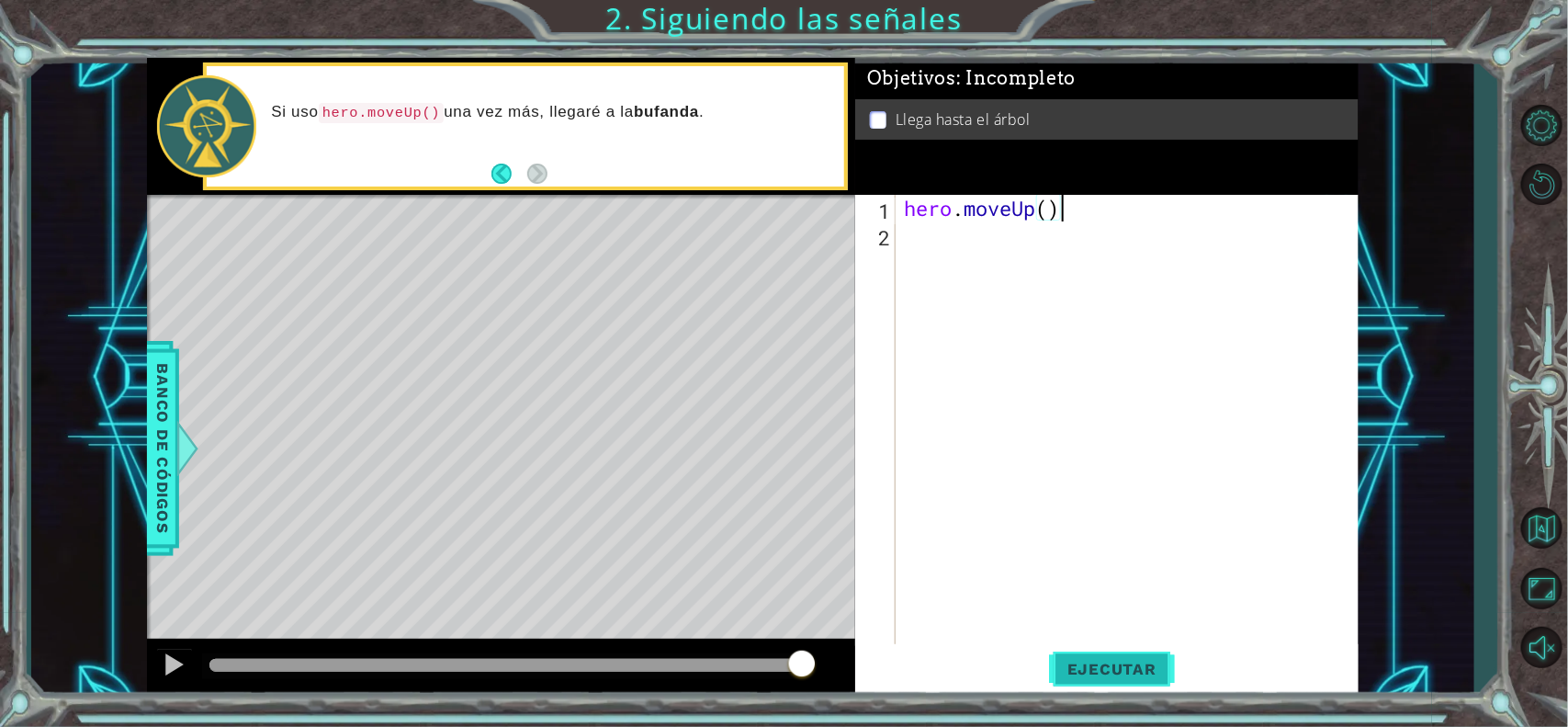
type textarea "hero.moveUp()"
click at [1116, 580] on span "Ejecutar" at bounding box center [1112, 668] width 126 height 18
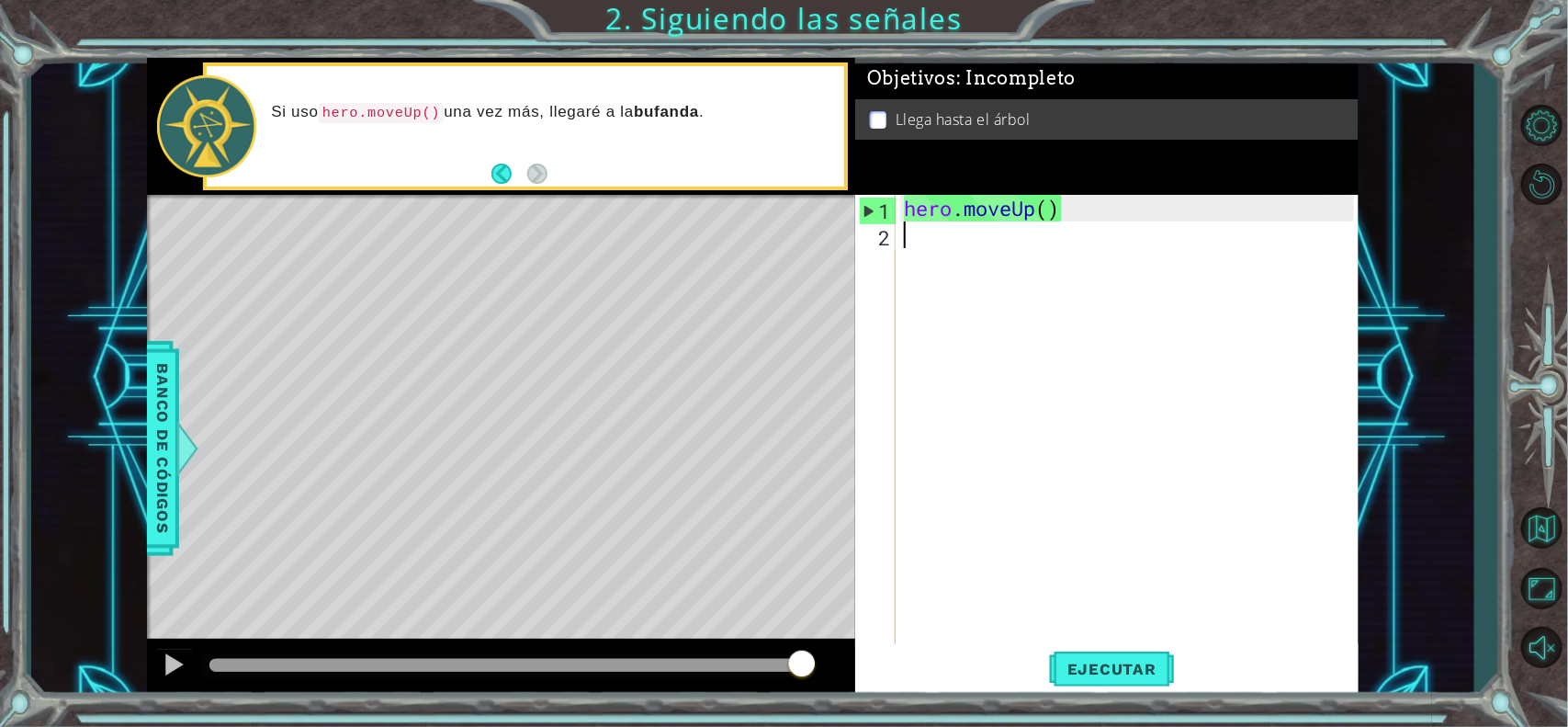
click at [912, 235] on div "hero . moveUp ( )" at bounding box center [1131, 447] width 463 height 507
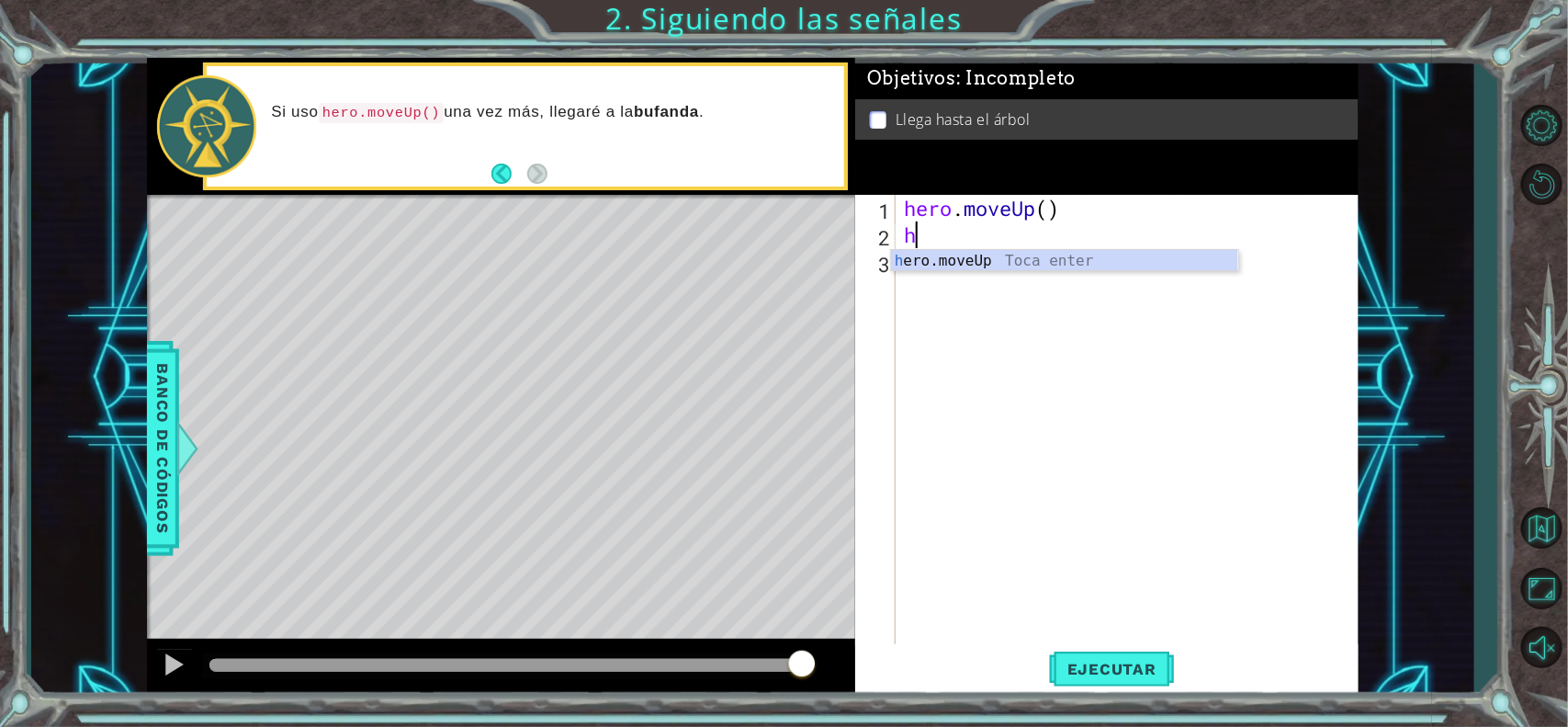
type textarea "he"
click at [933, 274] on div "hero . moveUp ( ) he" at bounding box center [1131, 447] width 463 height 507
click at [953, 239] on div "hero . moveUp ( ) he" at bounding box center [1131, 447] width 463 height 507
type textarea "hero"
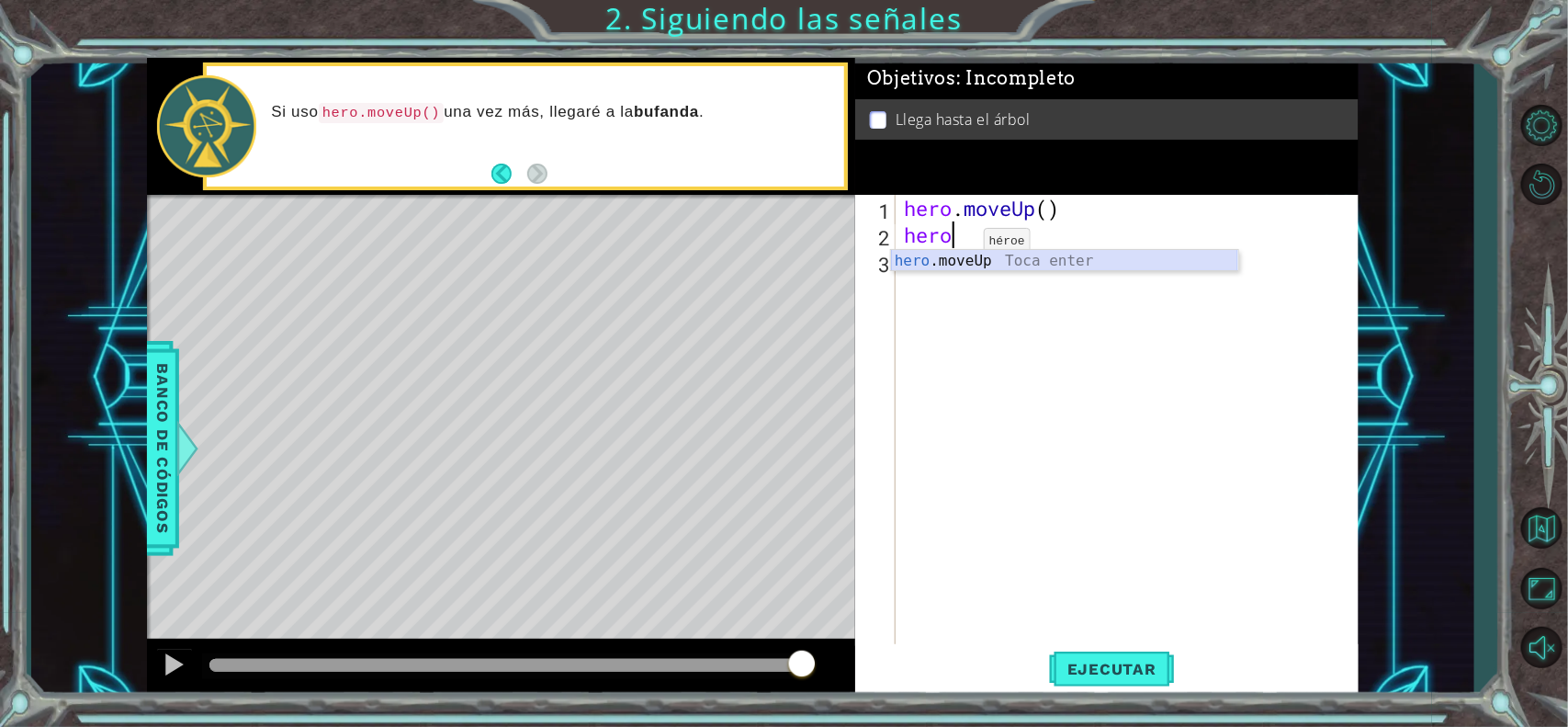
click at [959, 255] on div "hero .moveUp Toca enter" at bounding box center [1064, 282] width 347 height 66
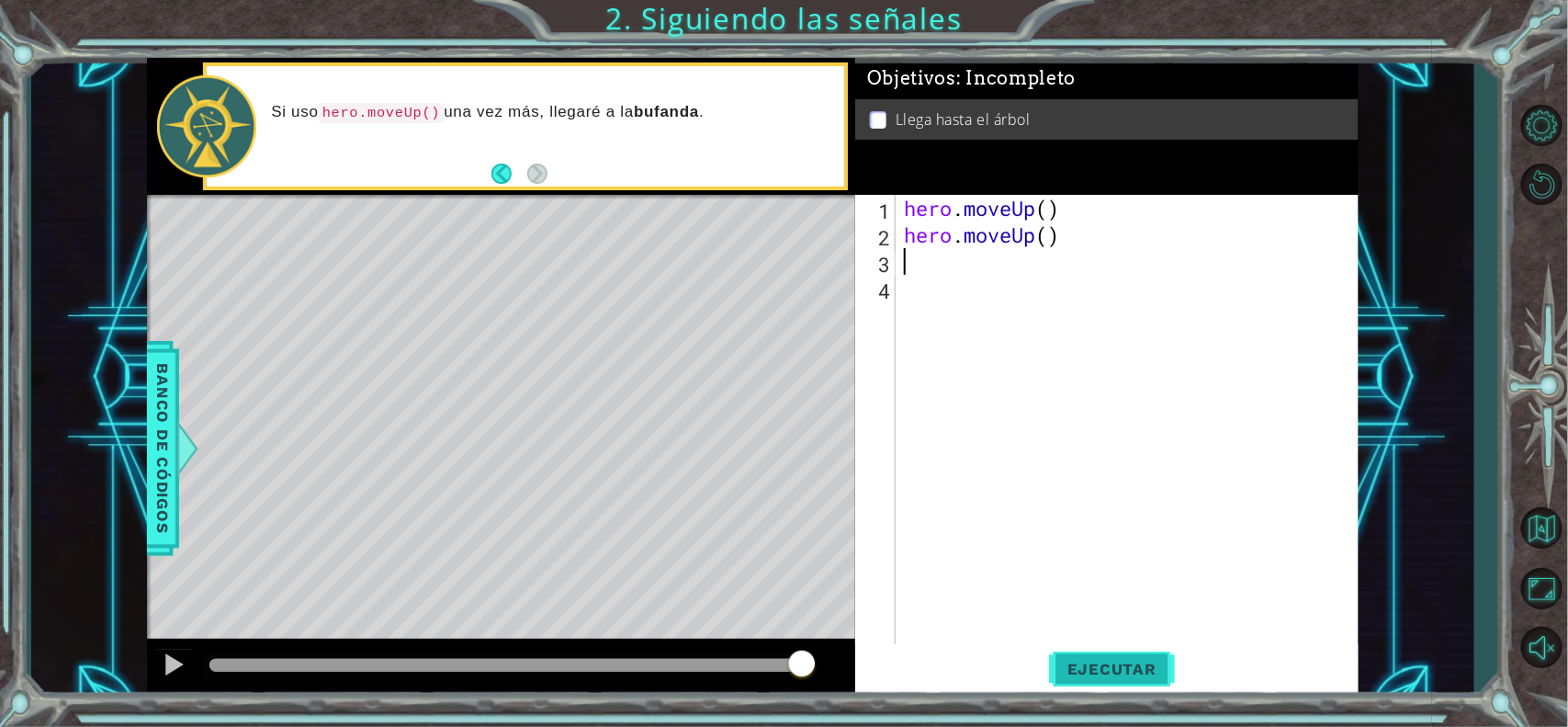
click at [1134, 580] on span "Ejecutar" at bounding box center [1112, 668] width 126 height 18
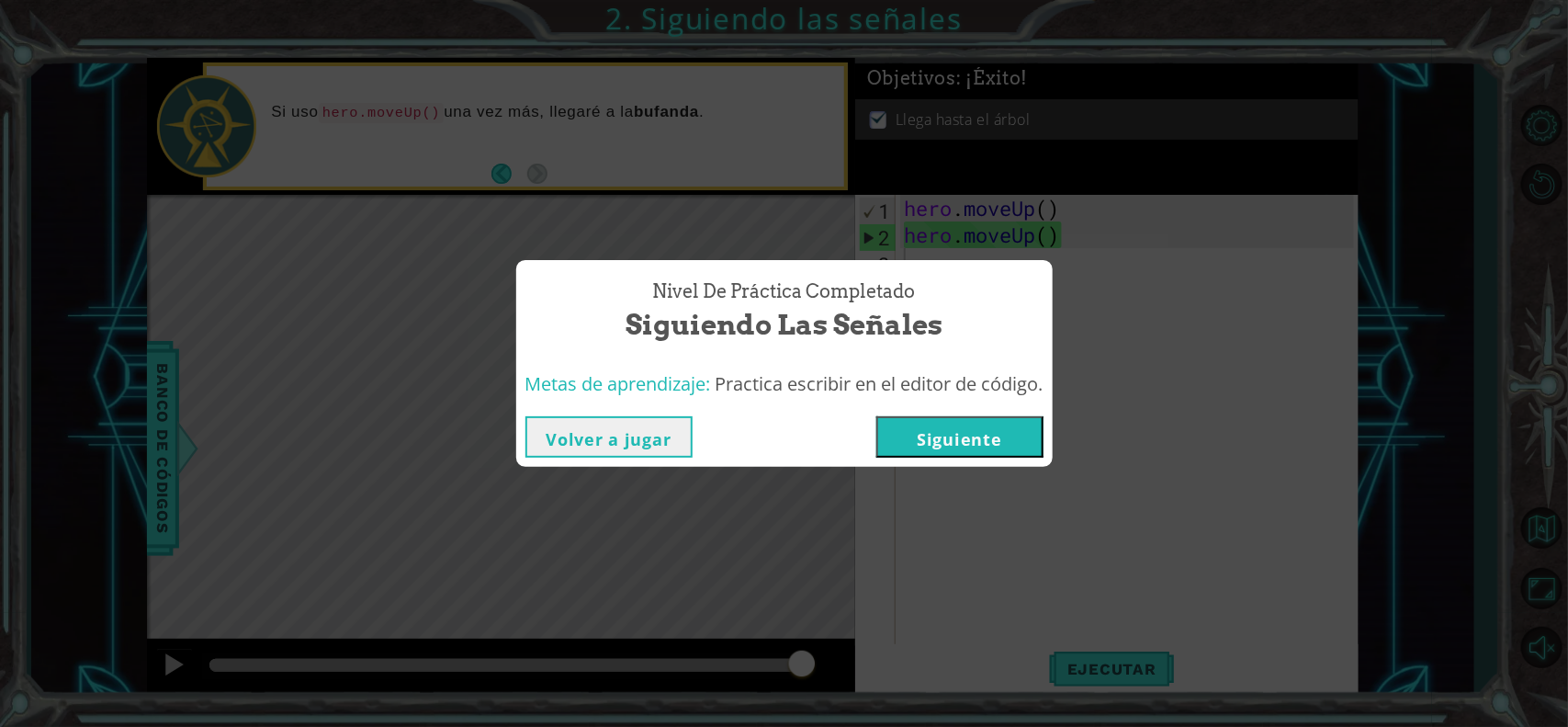
click at [604, 442] on button "Volver a jugar" at bounding box center [609, 436] width 167 height 41
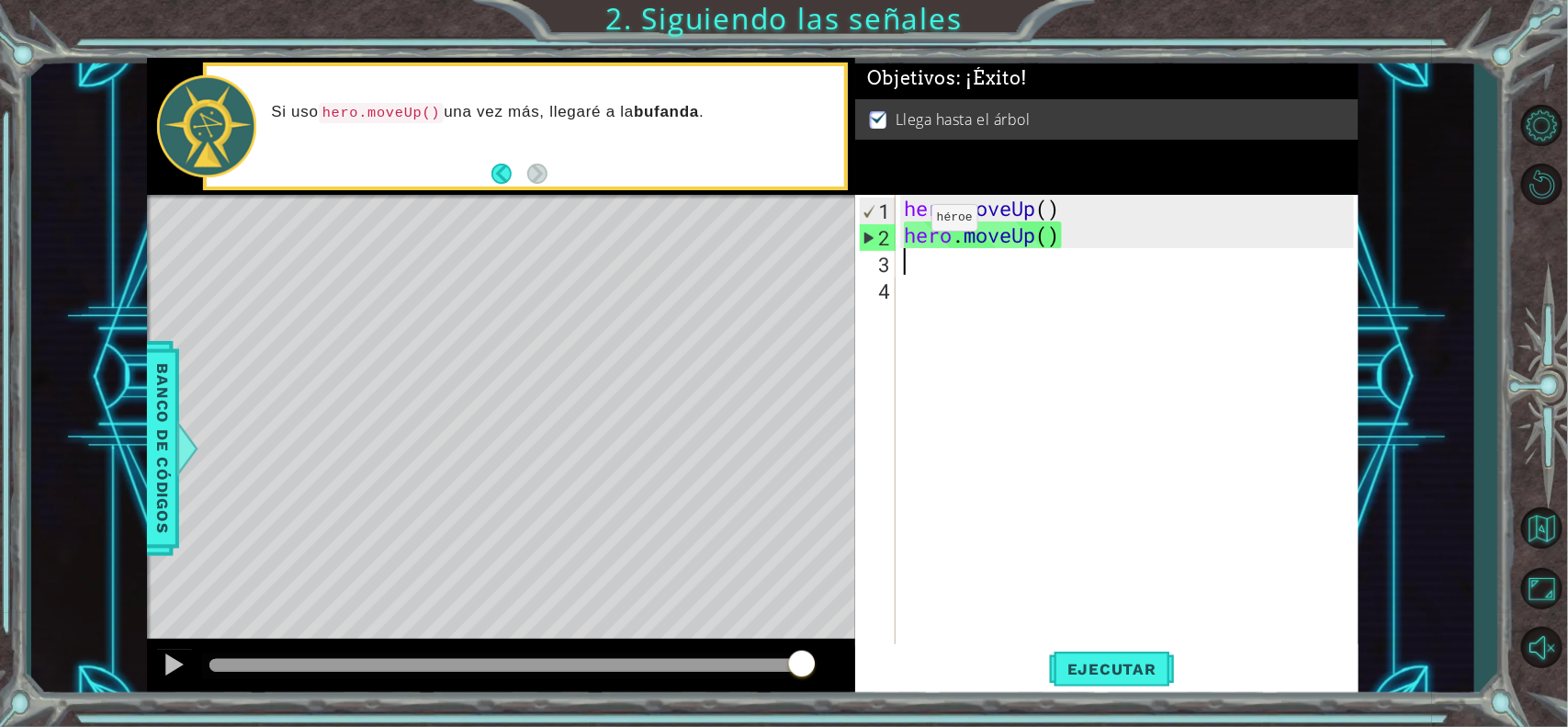
click at [866, 211] on div "1" at bounding box center [877, 211] width 36 height 27
type textarea "hero.moveUp()"
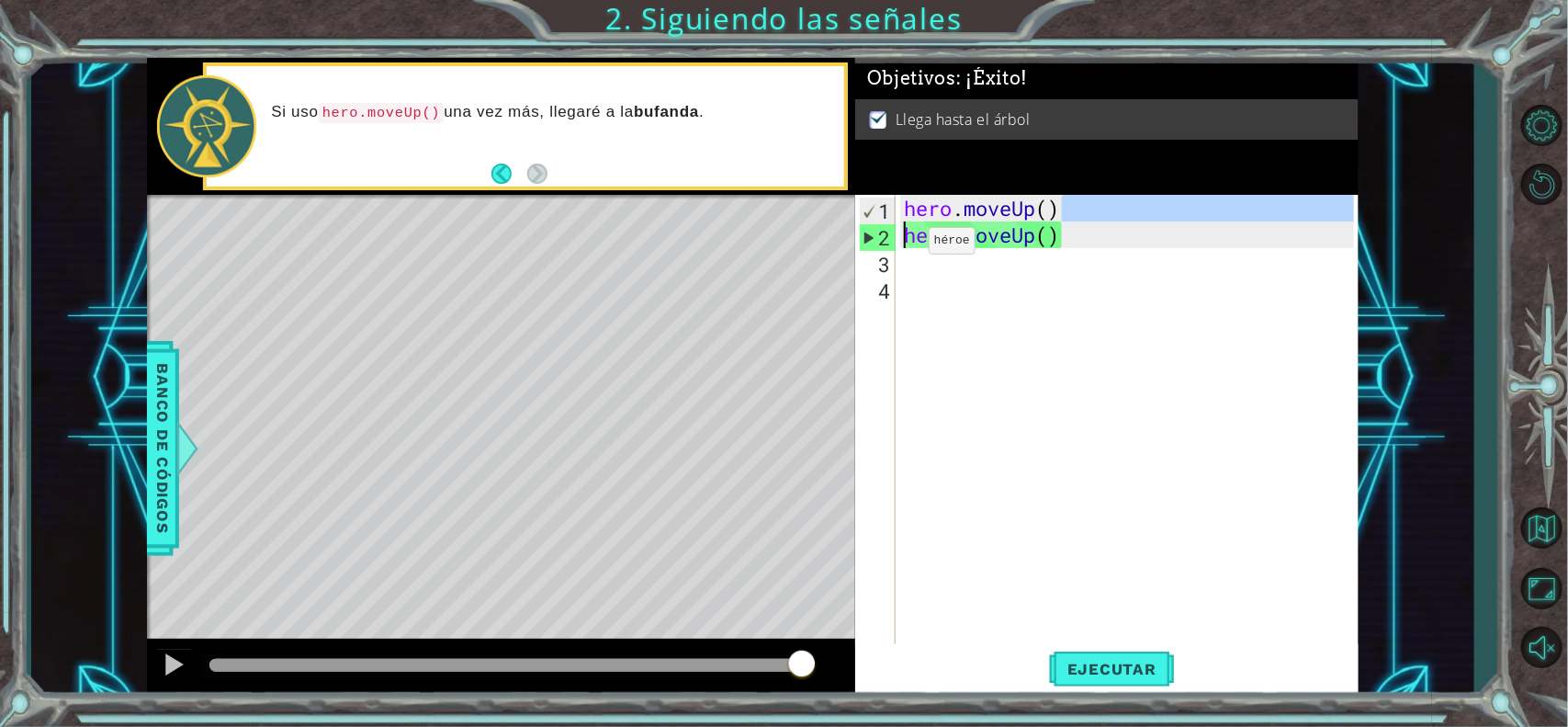
drag, startPoint x: 1104, startPoint y: 217, endPoint x: 788, endPoint y: 280, distance: 322.2
click at [788, 280] on div "1 ההההההההההההההההההההההההההההההההההההההההההההההההההההההההההההההההההההההההההההה…" at bounding box center [753, 378] width 1212 height 639
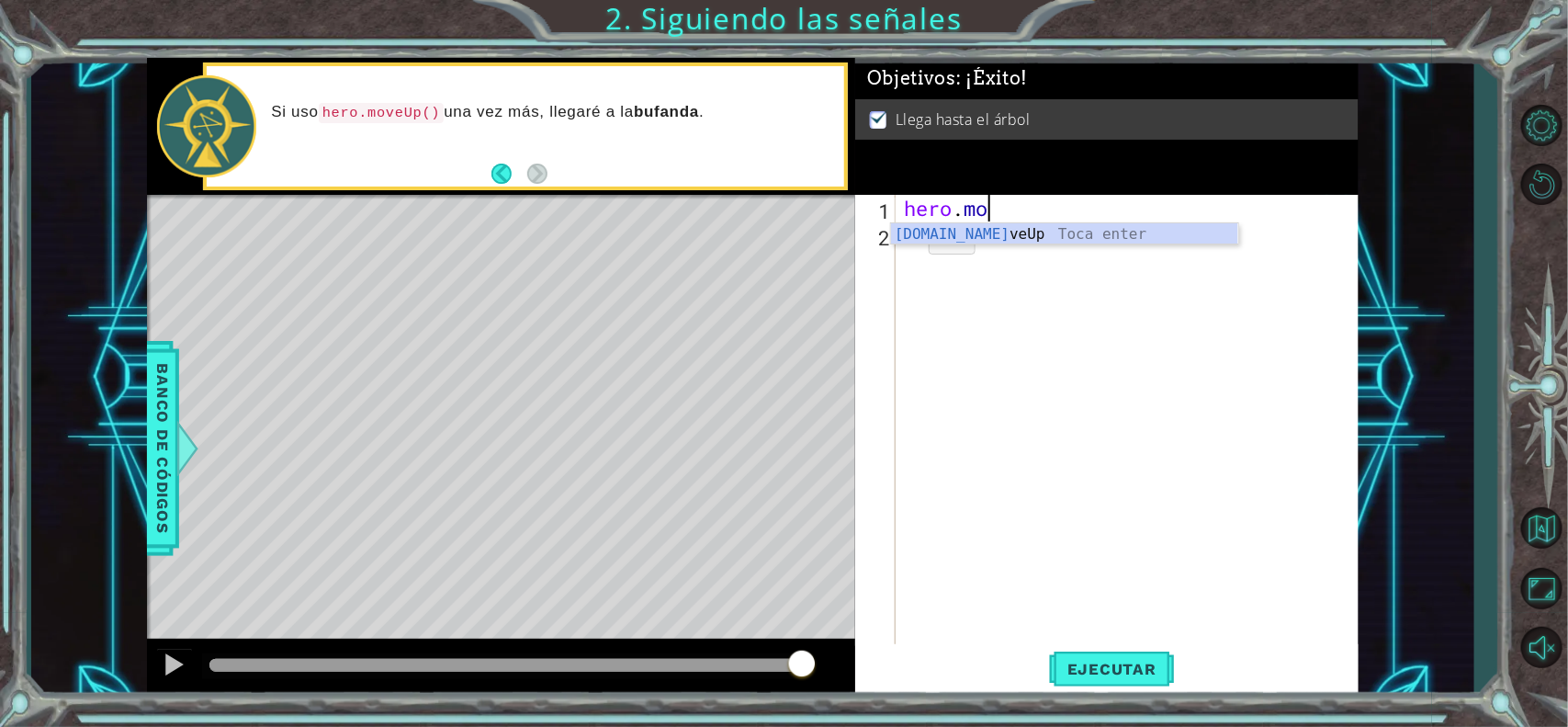
type textarea "h"
type textarea "#[PERSON_NAME]"
click at [1015, 248] on div "#[PERSON_NAME]" at bounding box center [1131, 447] width 463 height 507
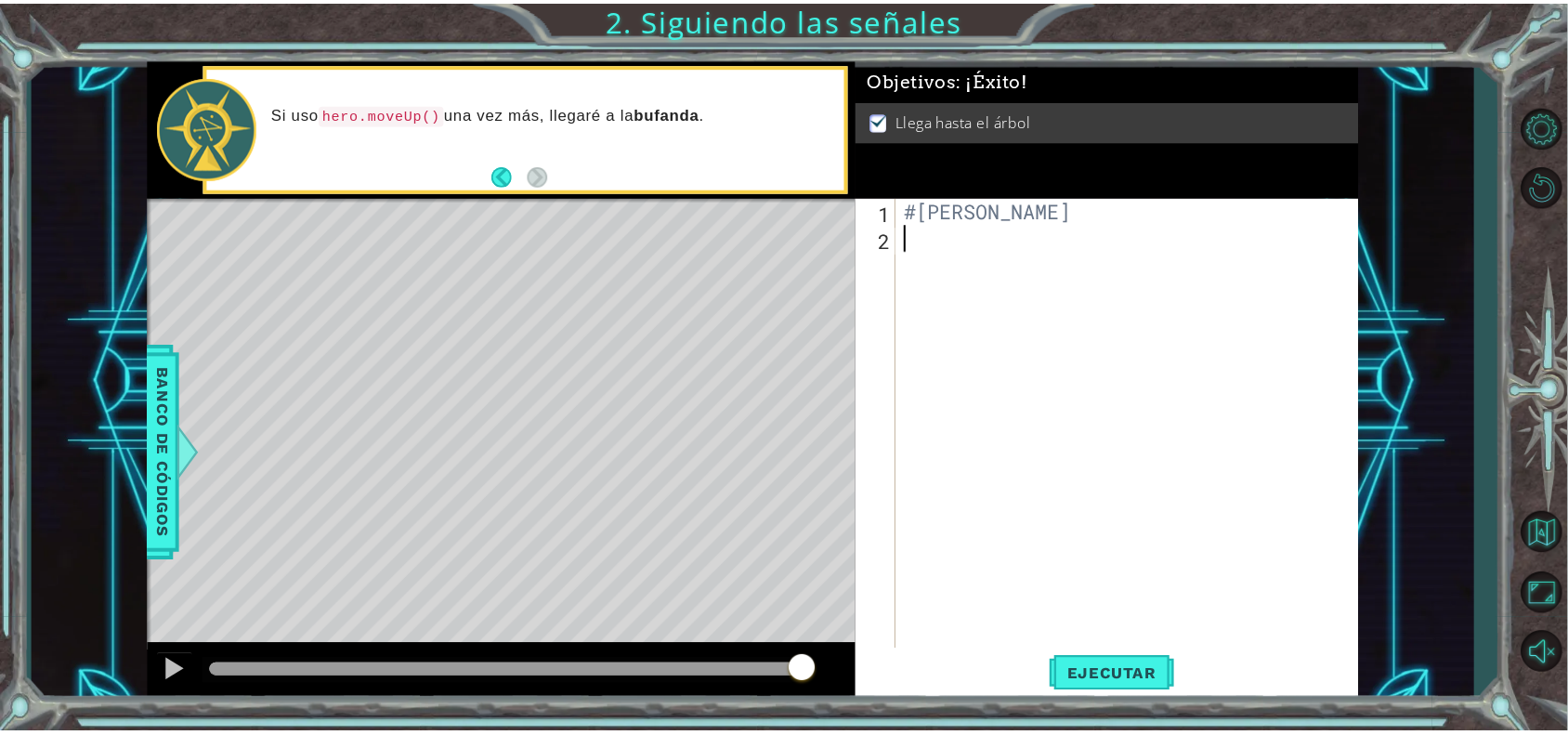
scroll to position [0, 0]
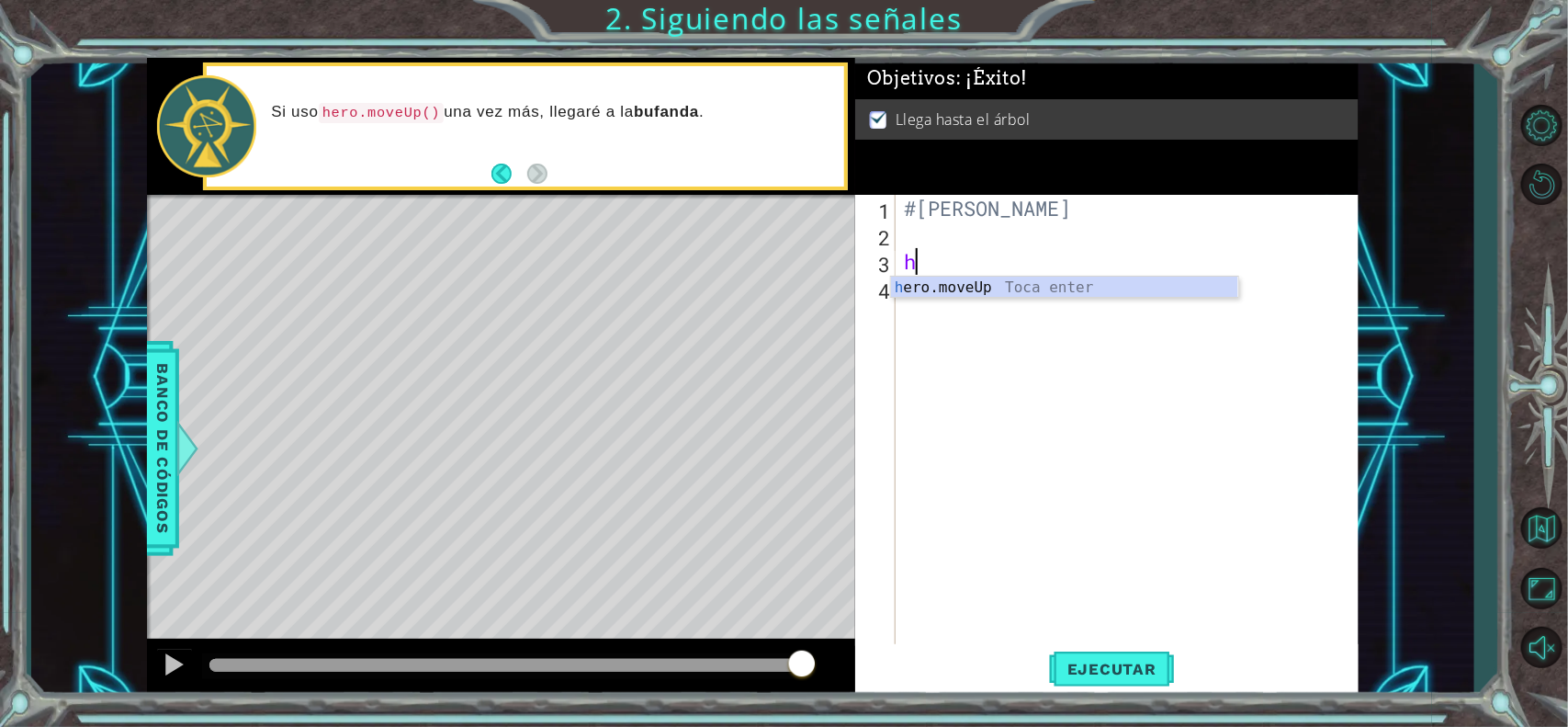
type textarea "he"
click at [944, 294] on div "he ro.moveUp Toca enter" at bounding box center [1064, 309] width 347 height 66
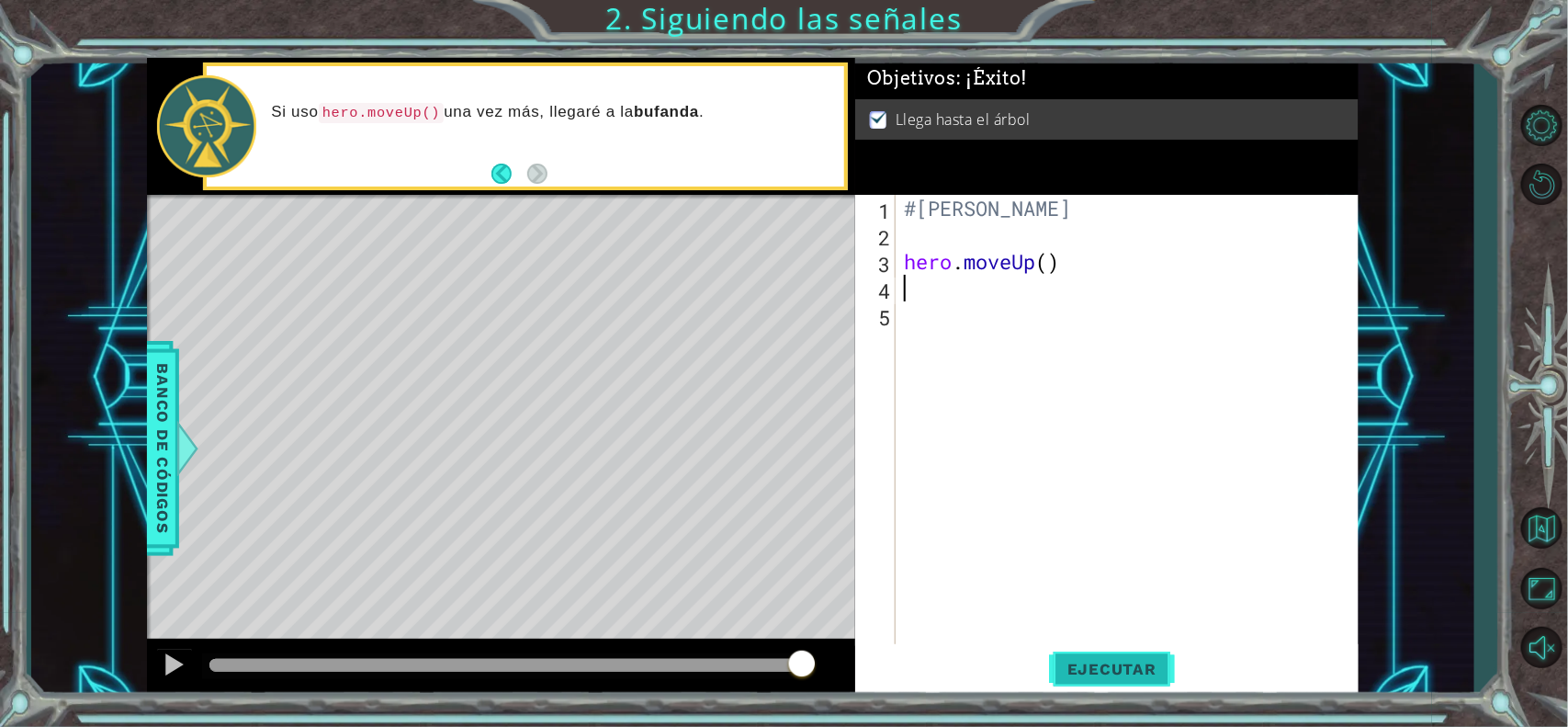
click at [1106, 580] on button "Ejecutar" at bounding box center [1112, 669] width 126 height 51
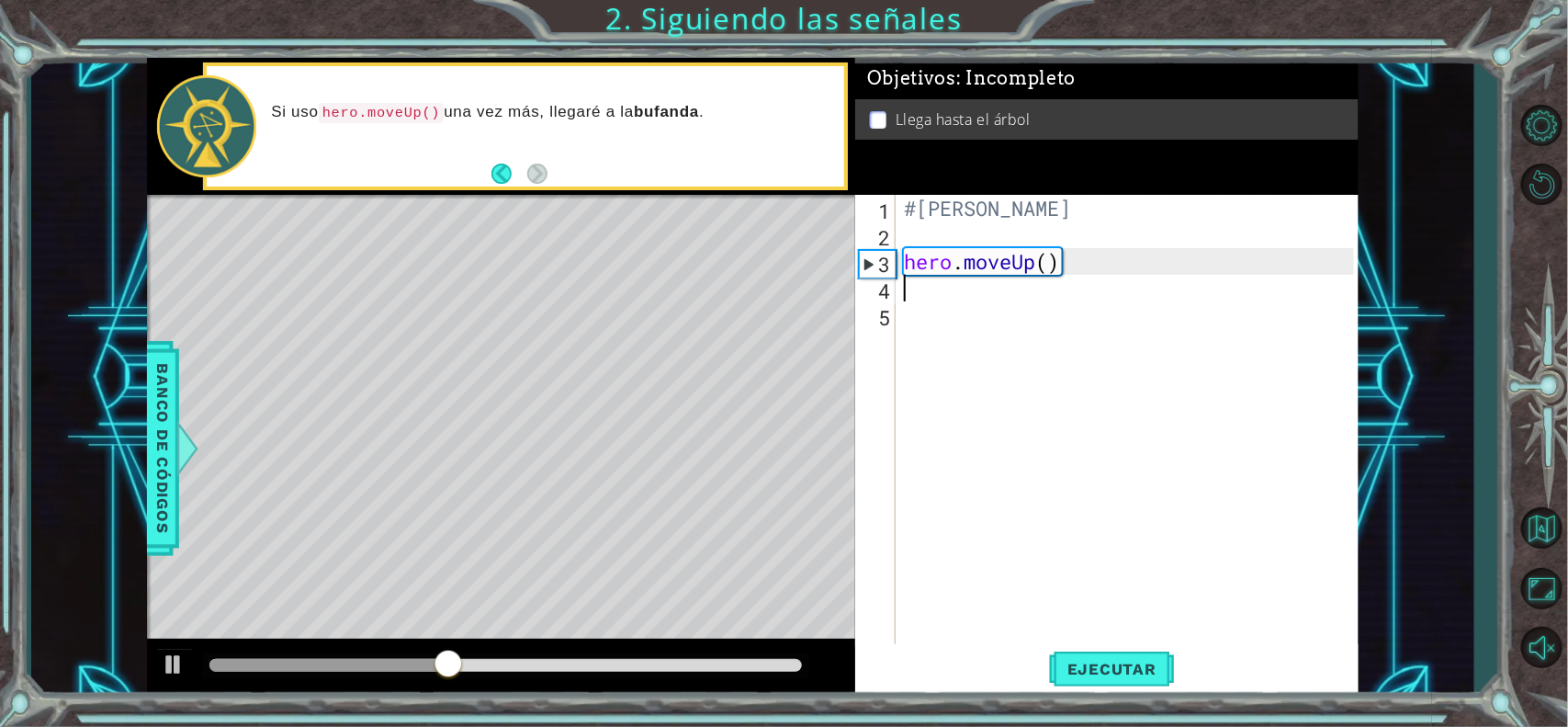
type textarea "h"
click at [902, 305] on div "h ero.moveUp Toca enter" at bounding box center [1064, 336] width 347 height 66
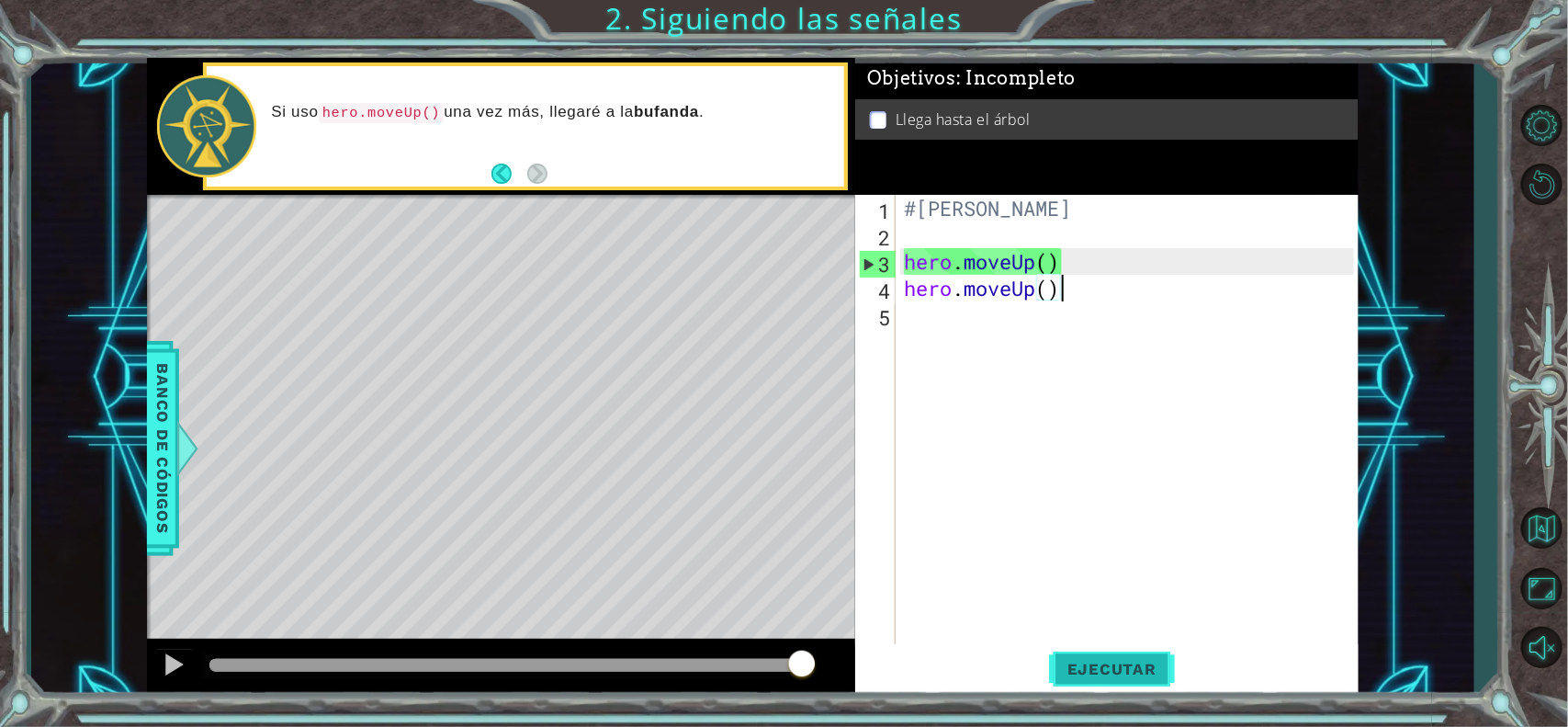
type textarea "hero.moveUp()"
click at [1074, 580] on span "Ejecutar" at bounding box center [1112, 668] width 126 height 18
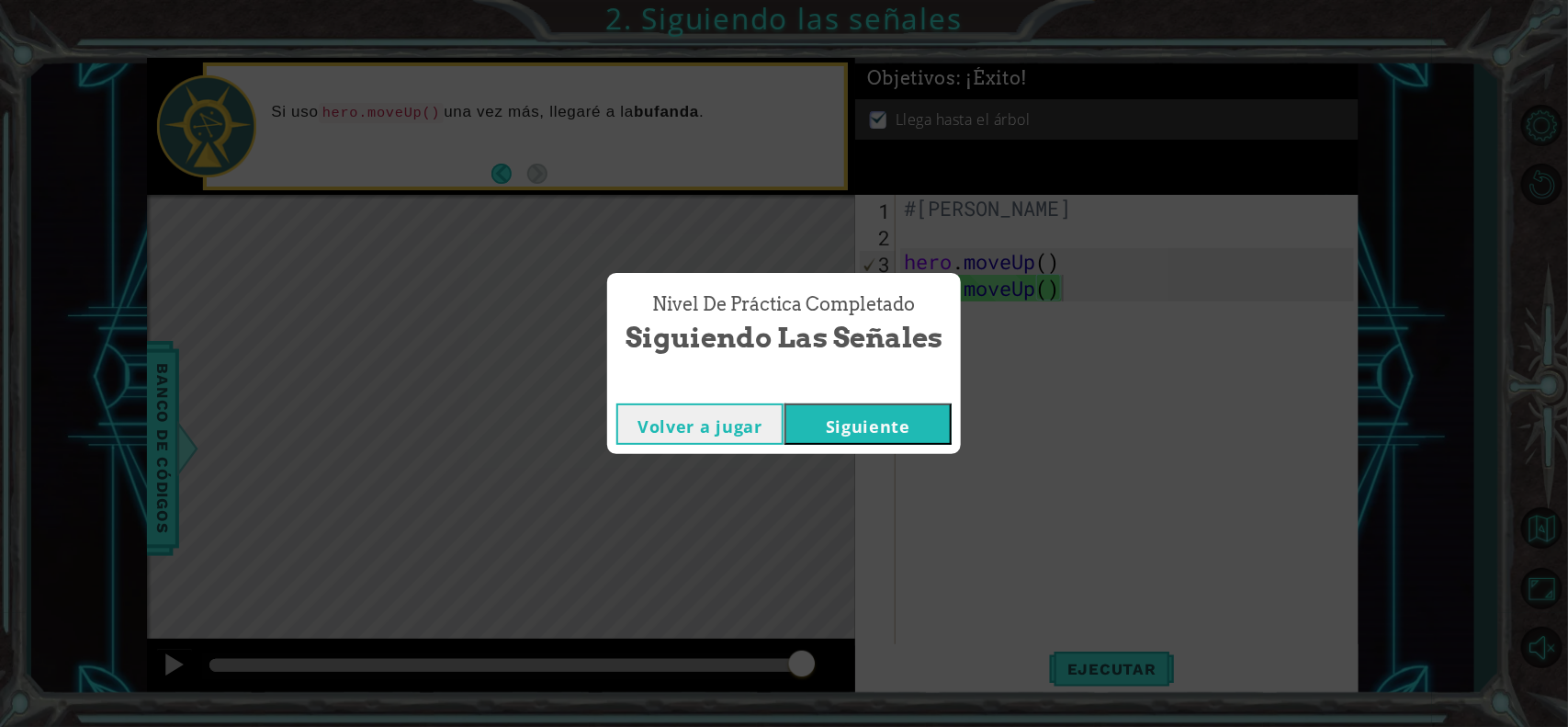
click at [925, 418] on button "Siguiente" at bounding box center [867, 424] width 167 height 41
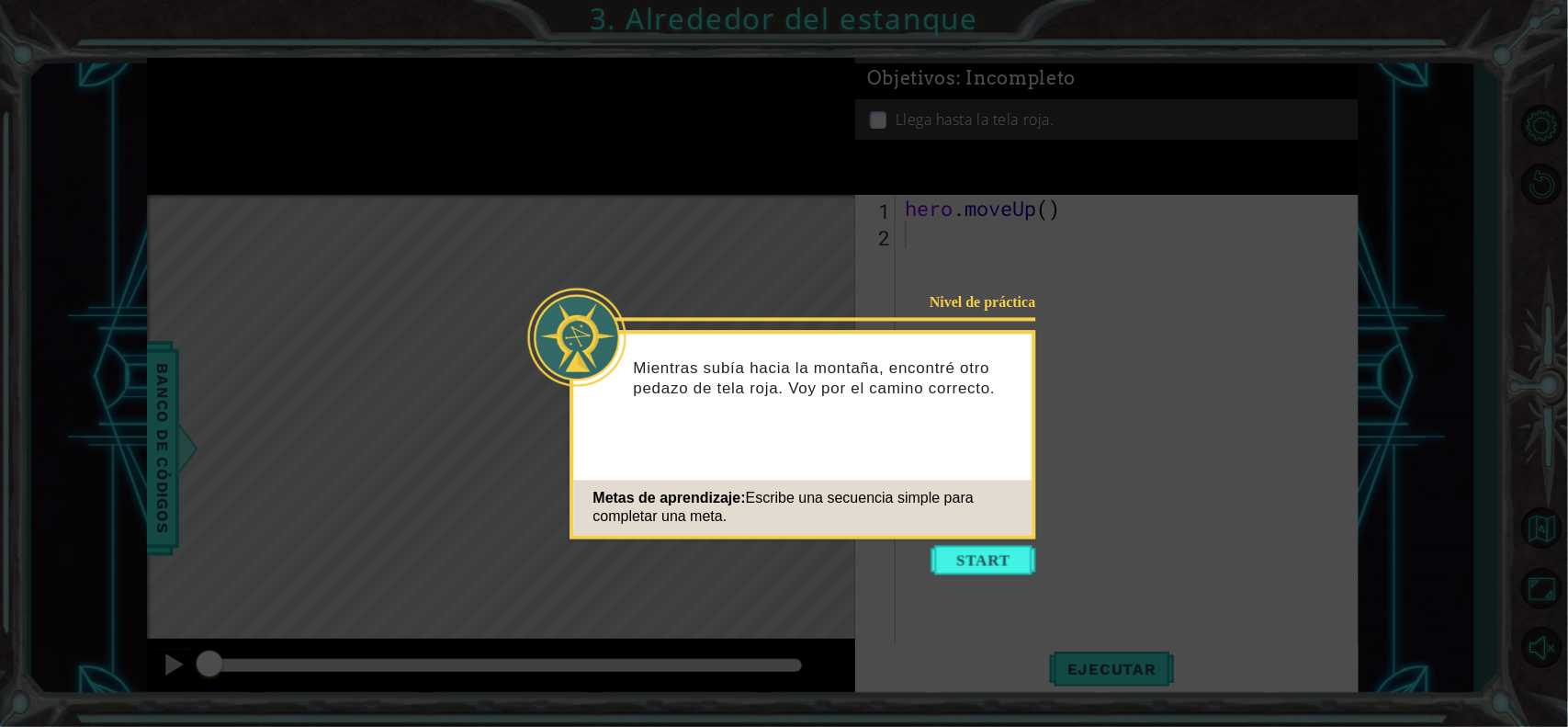
click at [970, 540] on icon at bounding box center [784, 364] width 1568 height 727
click at [970, 543] on icon at bounding box center [784, 364] width 1568 height 727
click at [967, 561] on button "Start" at bounding box center [983, 560] width 105 height 30
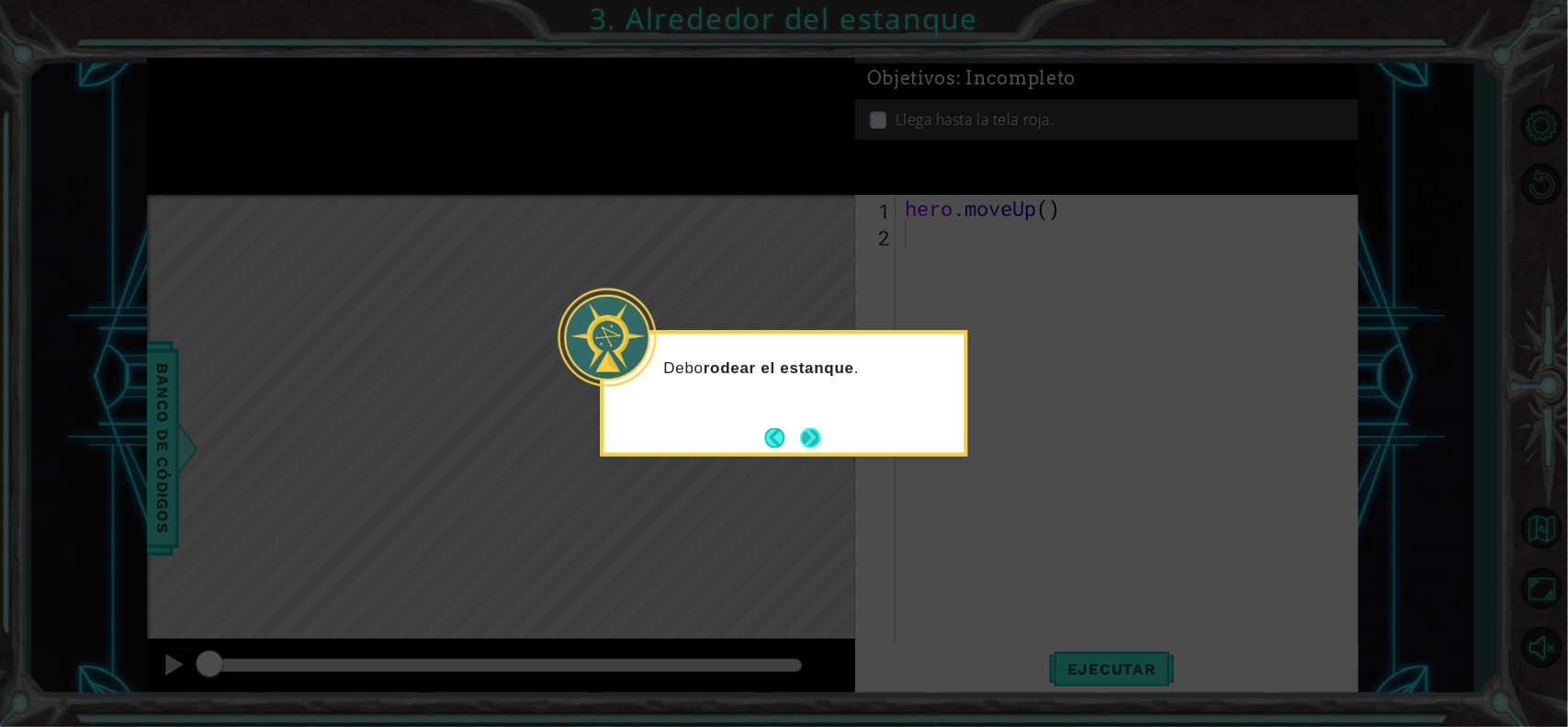
click at [817, 434] on button "Next" at bounding box center [810, 437] width 22 height 22
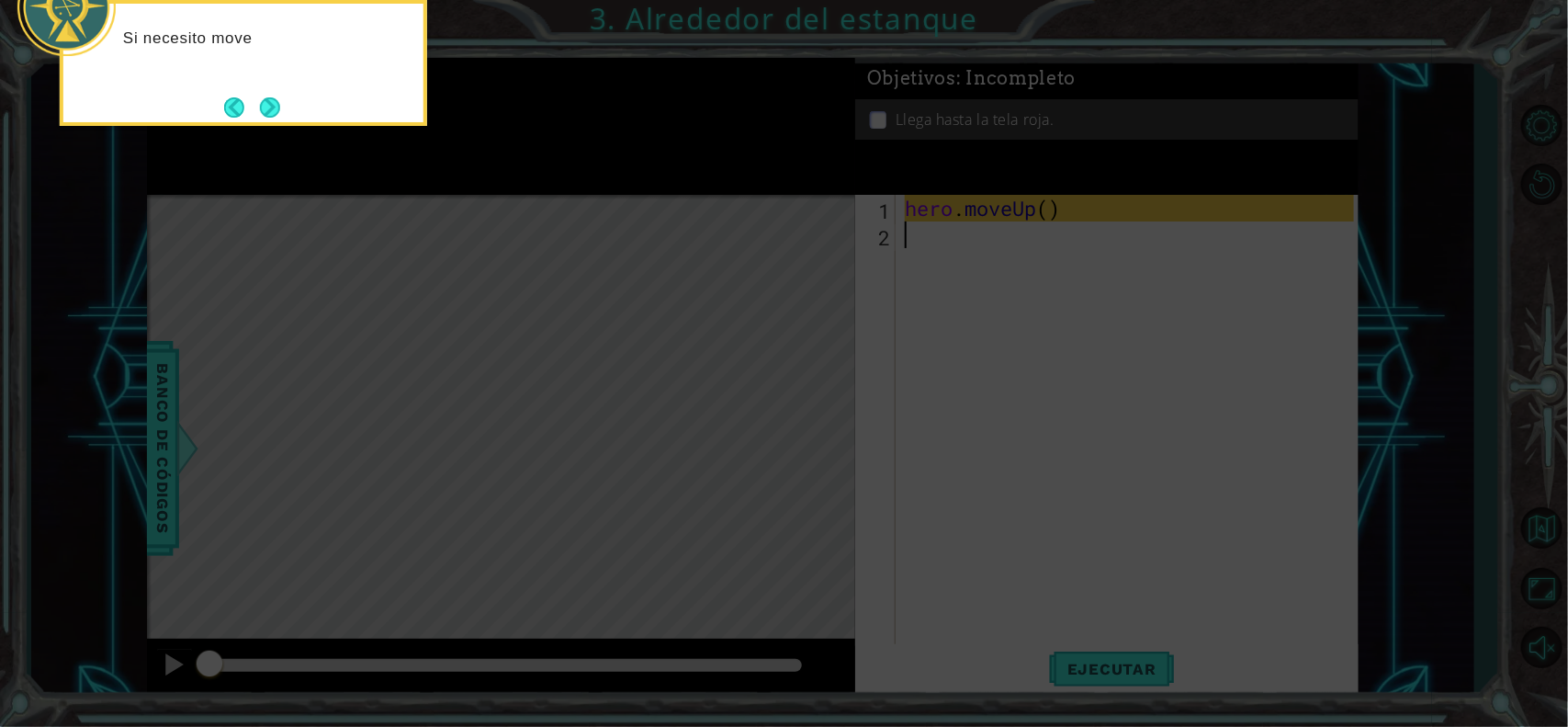
click at [962, 434] on icon at bounding box center [784, 109] width 1568 height 1236
click at [272, 103] on button "Next" at bounding box center [270, 107] width 22 height 22
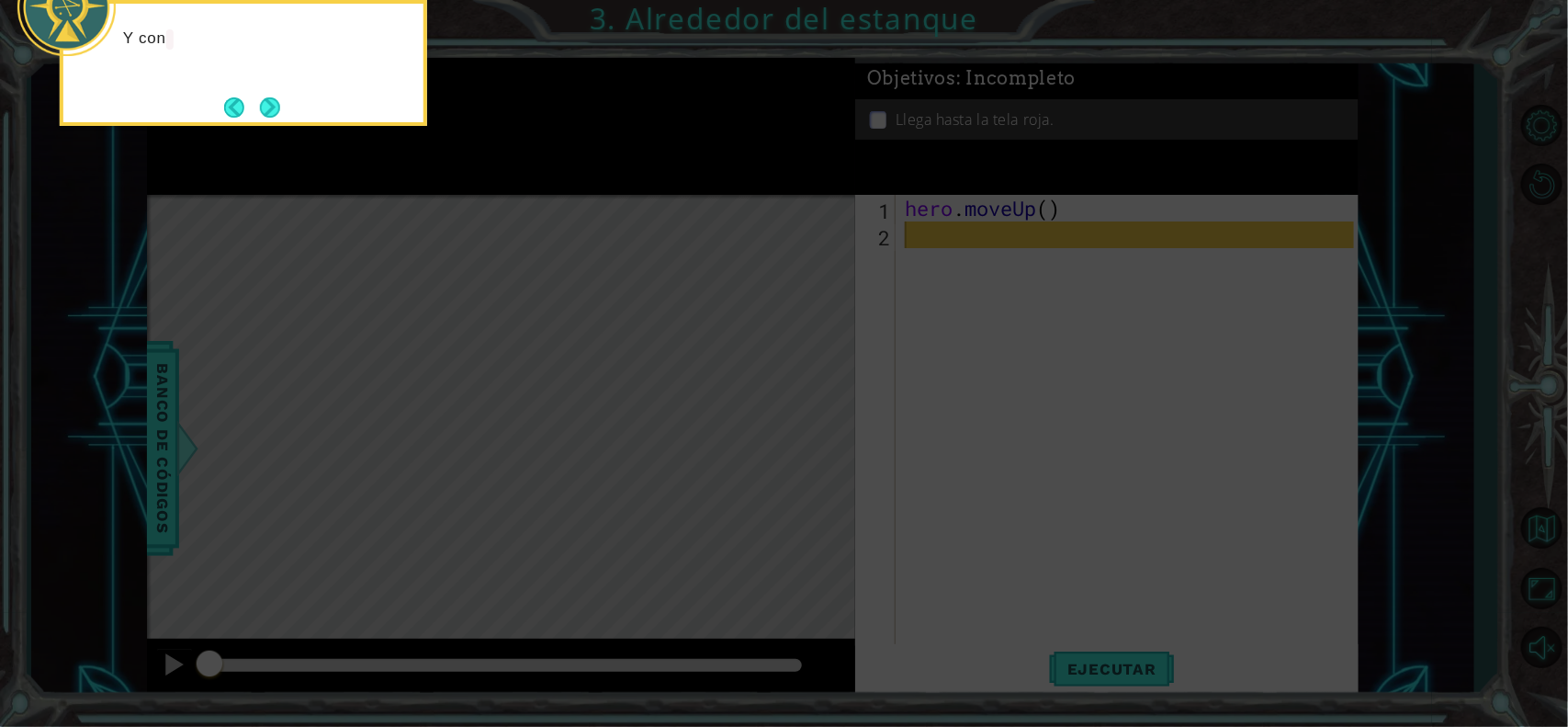
click at [272, 103] on button "Next" at bounding box center [269, 107] width 20 height 20
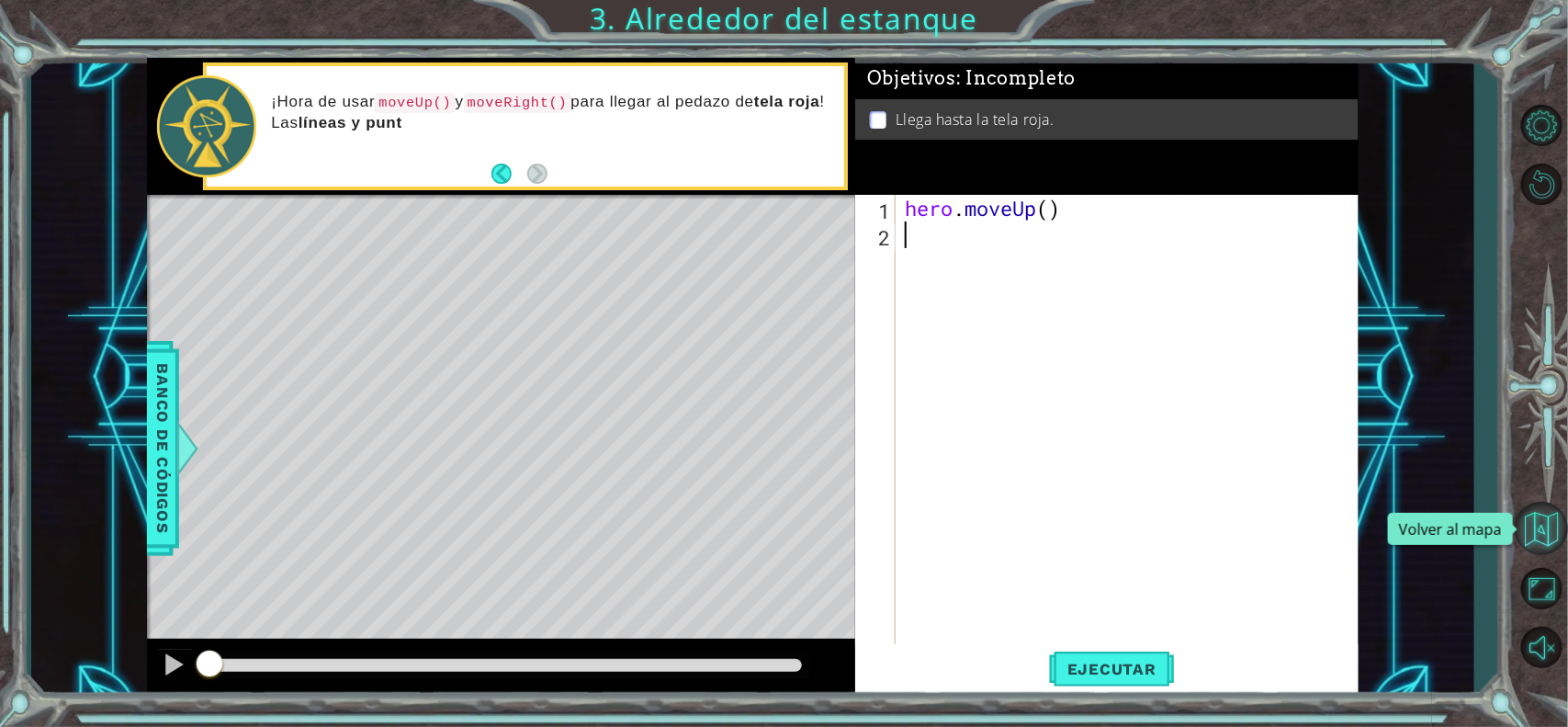
click at [1253, 530] on button "Volver al mapa" at bounding box center [1541, 529] width 53 height 53
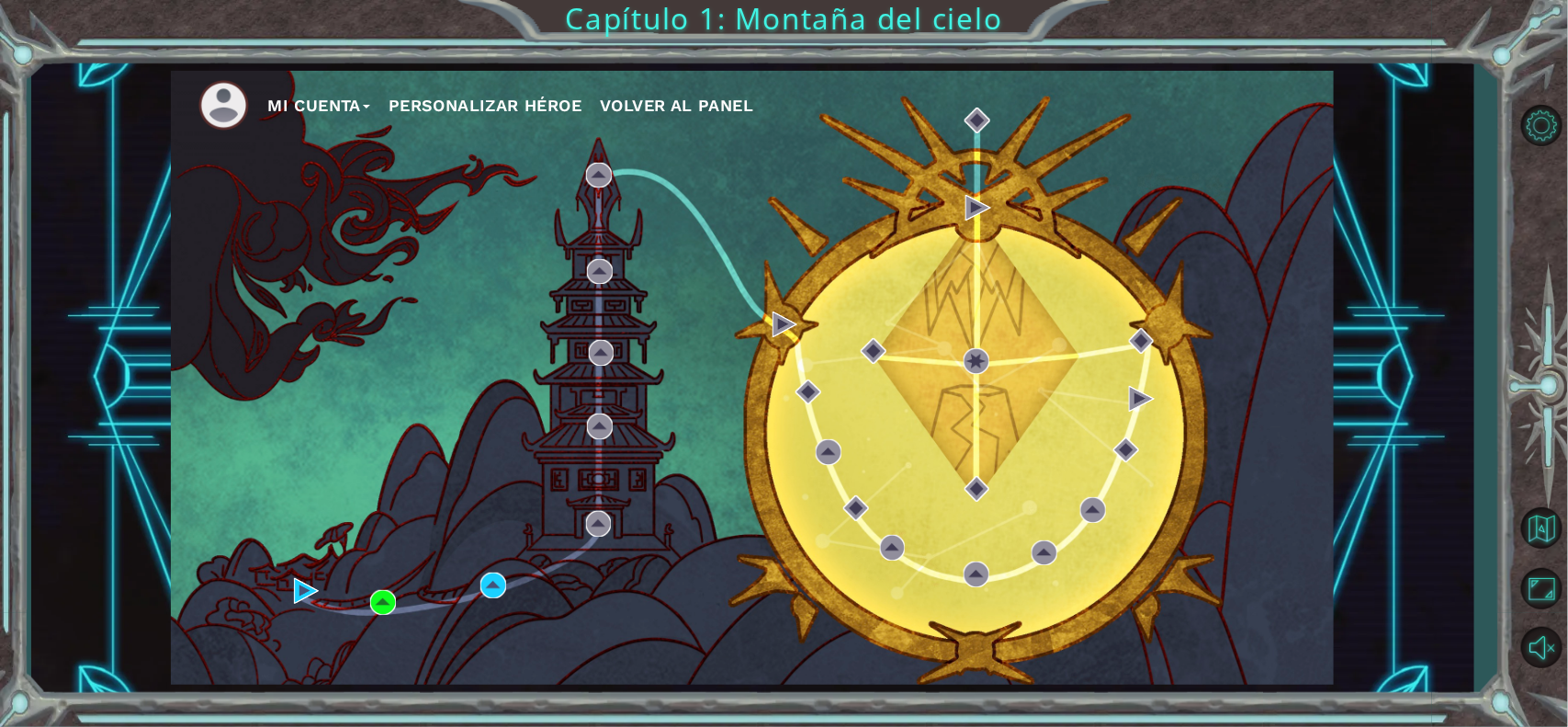
click at [314, 109] on button "Mi Cuenta" at bounding box center [319, 105] width 103 height 28
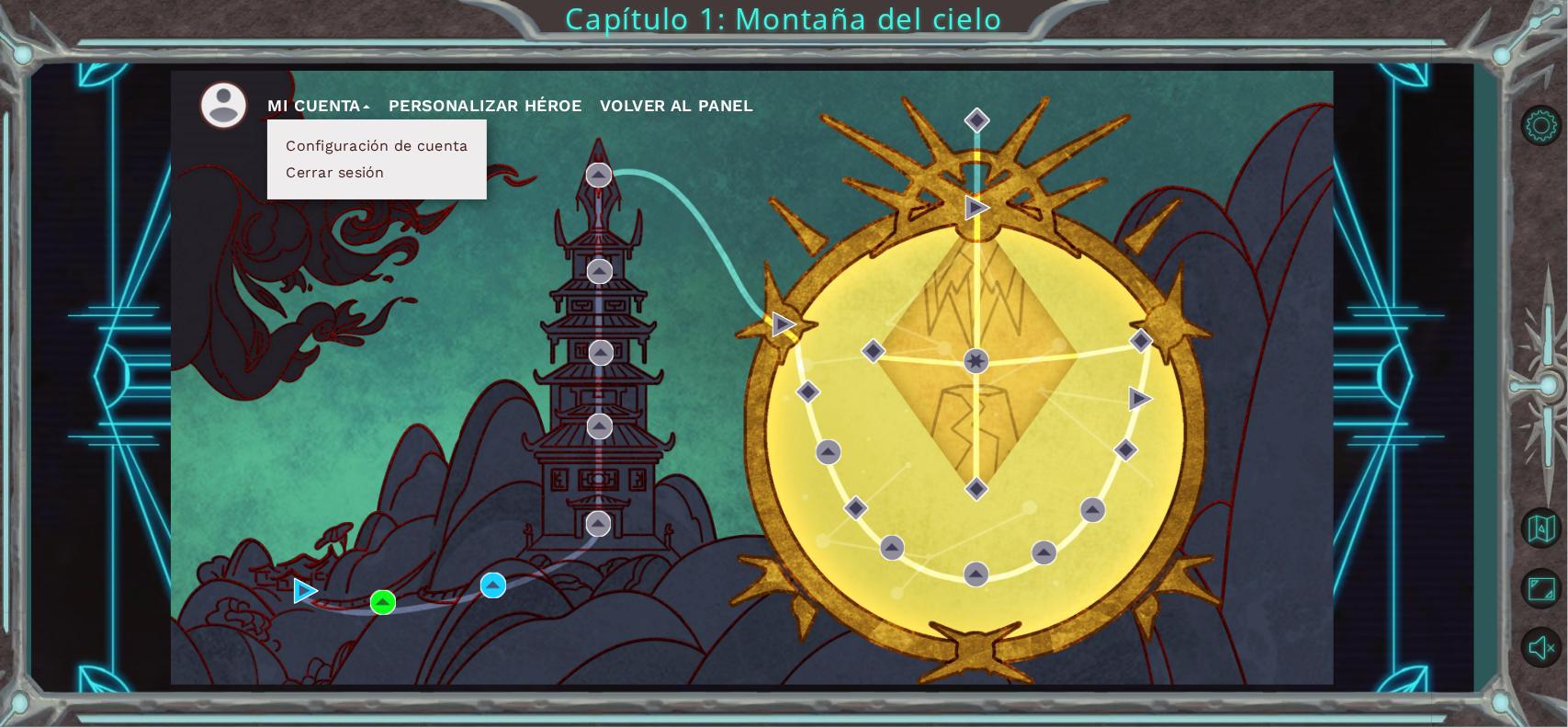
click at [329, 176] on button "Cerrar sesión" at bounding box center [336, 172] width 111 height 20
